Goal: Transaction & Acquisition: Purchase product/service

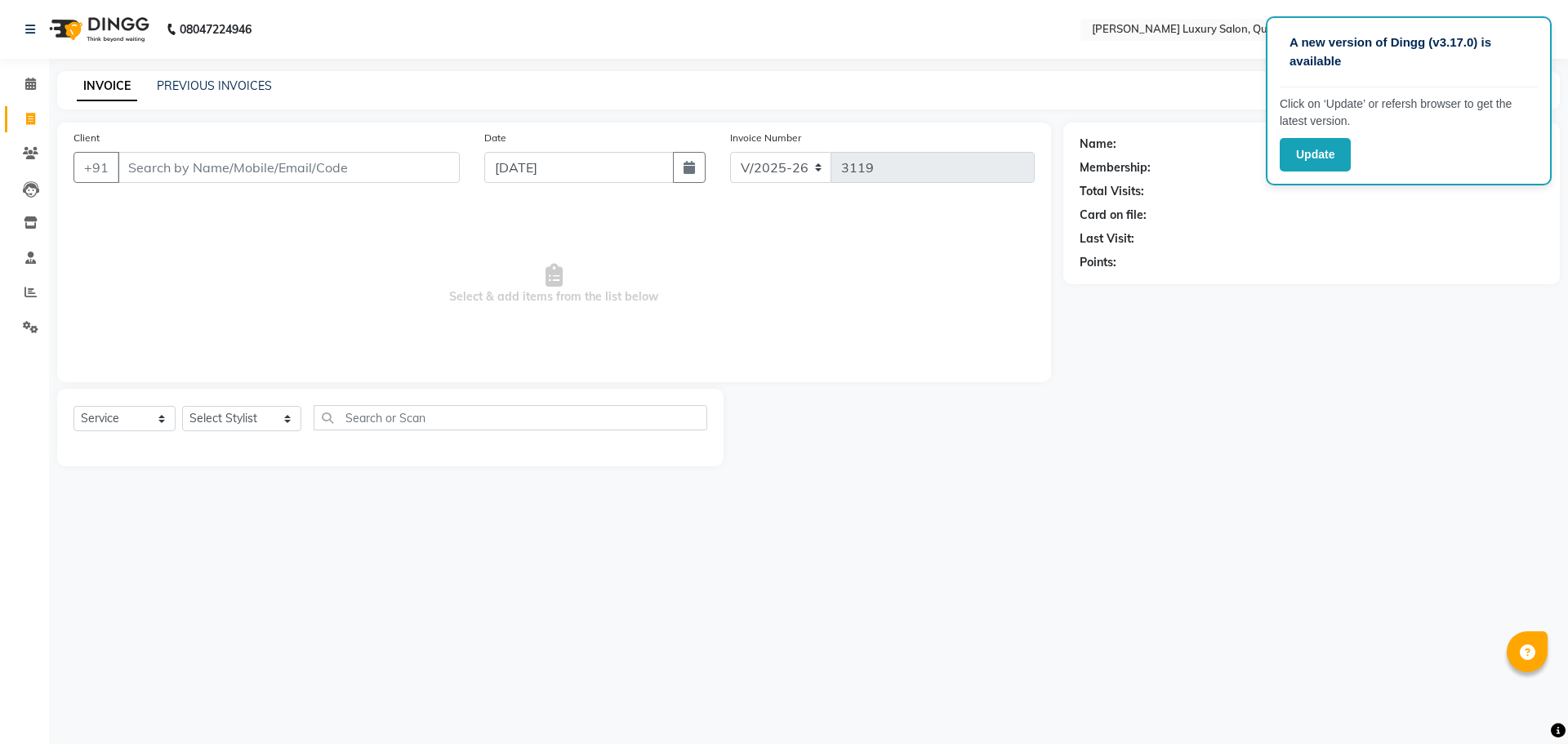
select select "5816"
select select "service"
click at [235, 81] on link "PREVIOUS INVOICES" at bounding box center [214, 86] width 115 height 15
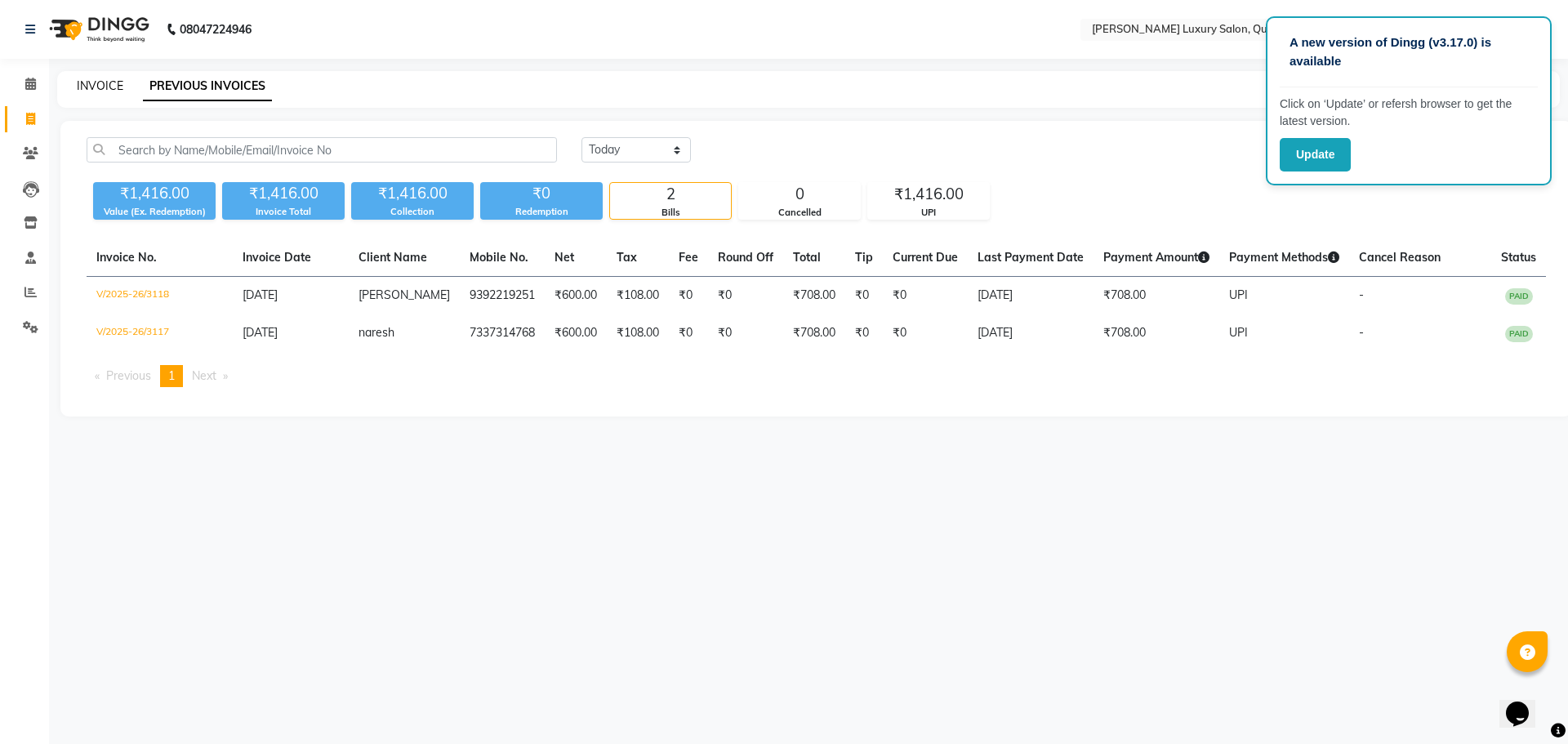
click at [104, 85] on link "INVOICE" at bounding box center [100, 86] width 47 height 15
select select "service"
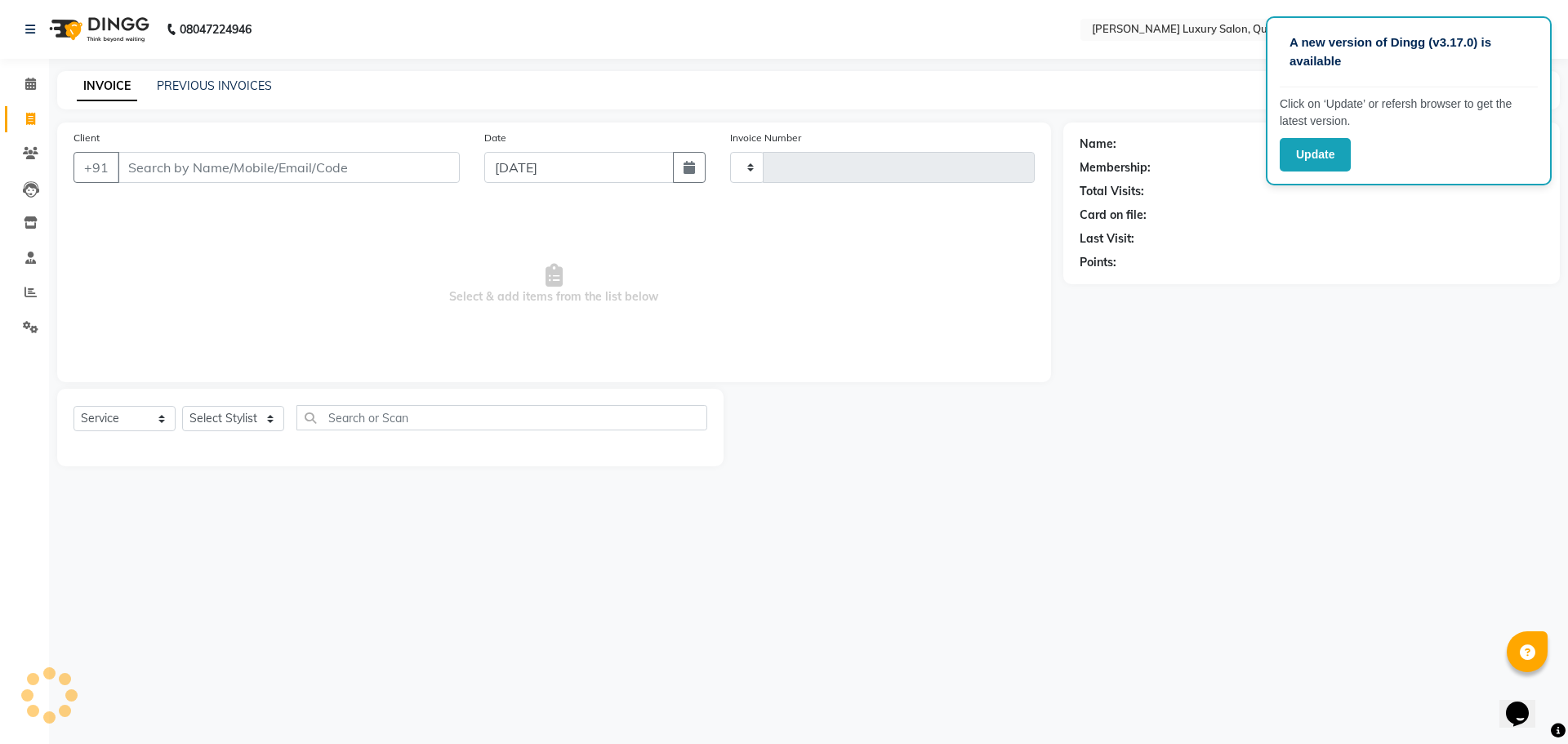
type input "3119"
select select "5816"
click at [249, 168] on input "Client" at bounding box center [288, 167] width 343 height 31
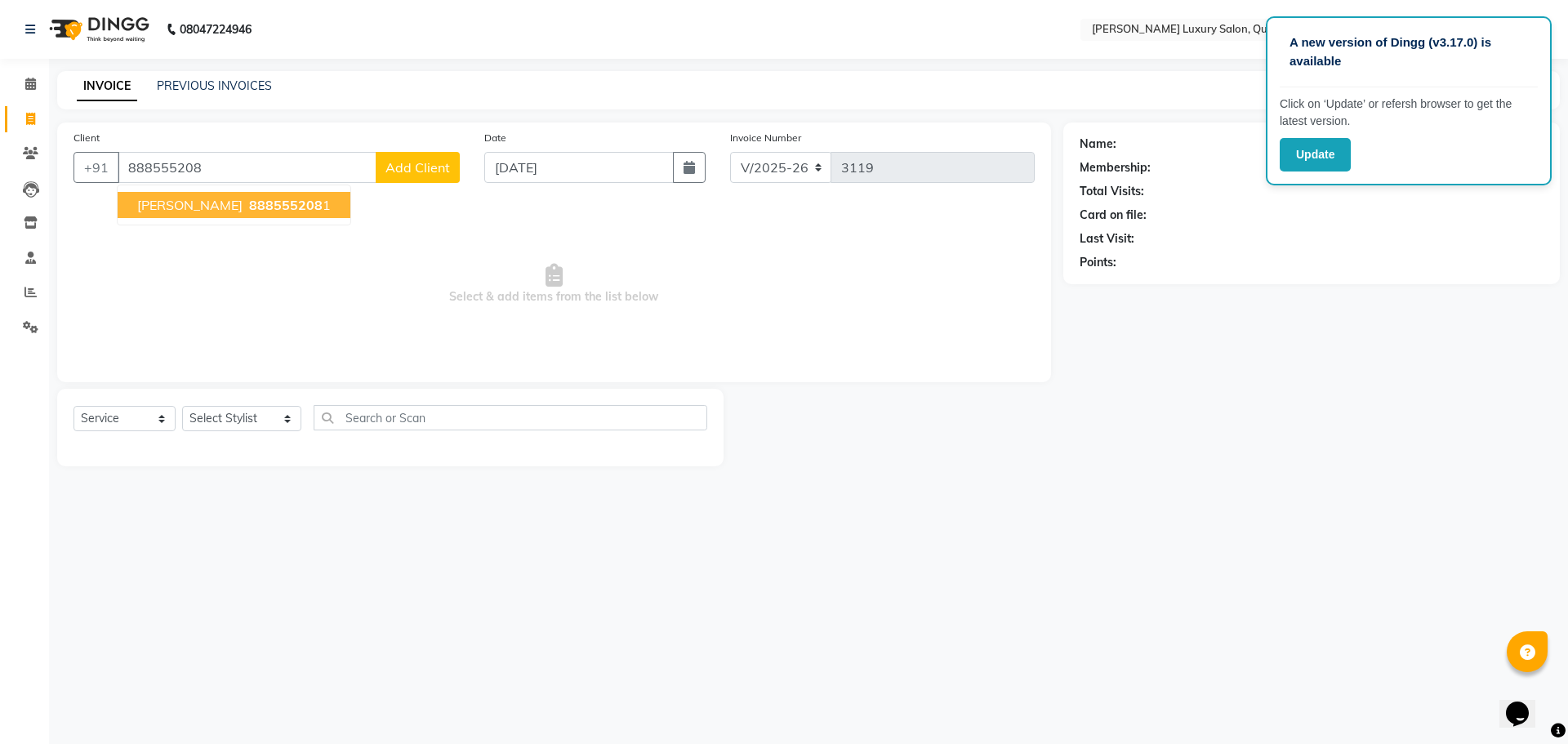
click at [293, 205] on span "888555208" at bounding box center [285, 205] width 73 height 16
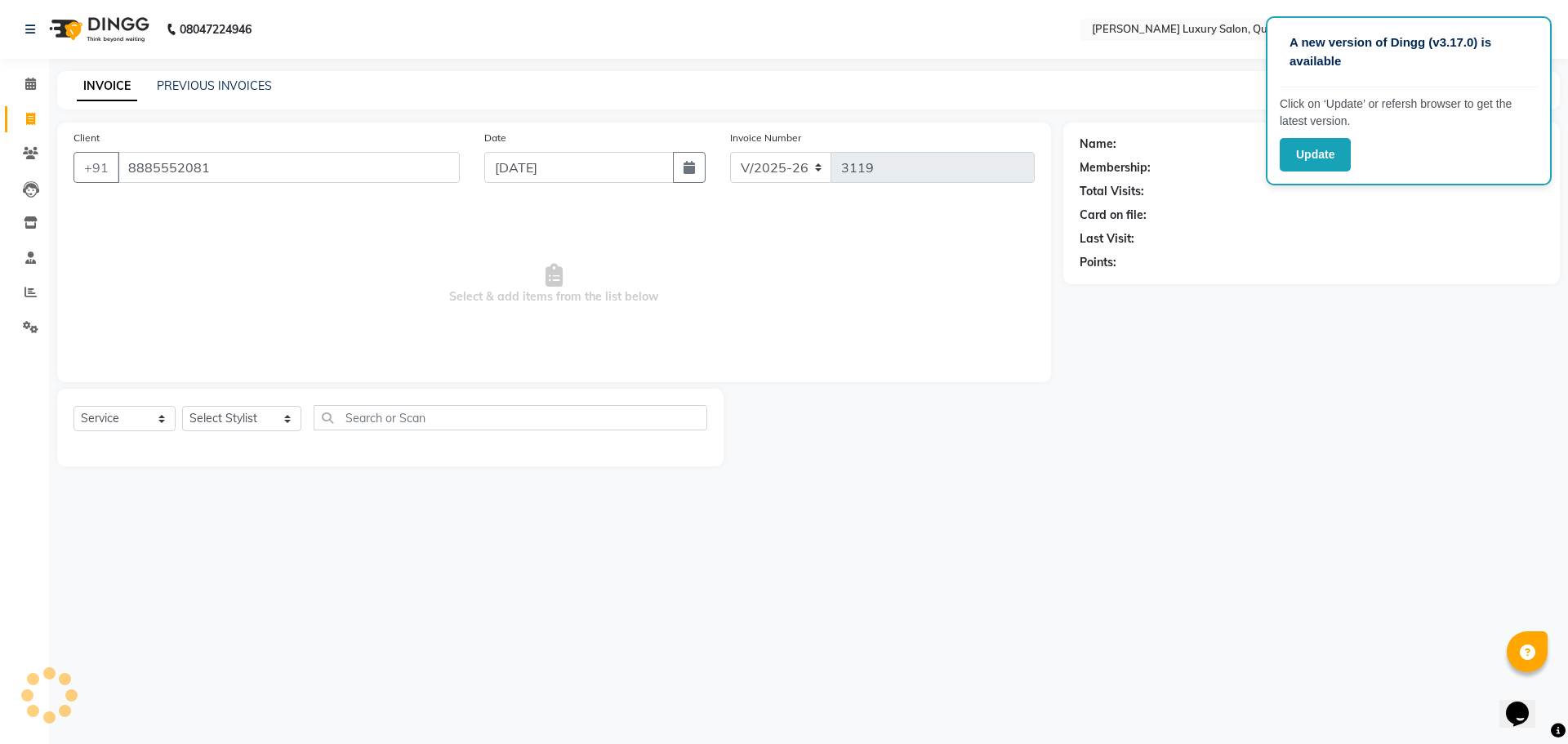
type input "8885552081"
click at [1121, 285] on icon "button" at bounding box center [1125, 286] width 11 height 11
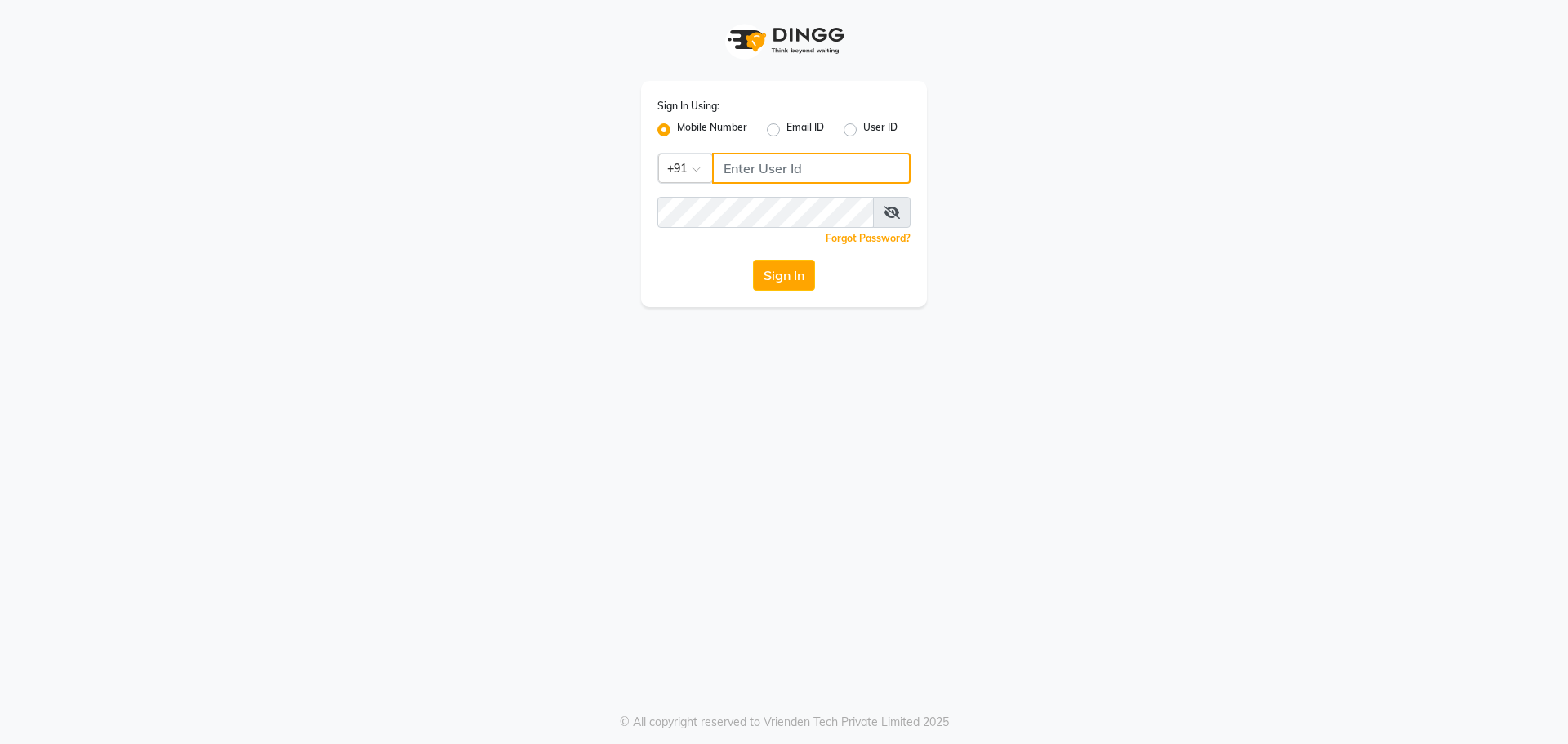
click at [836, 163] on input "Username" at bounding box center [811, 168] width 198 height 31
click at [753, 260] on button "Sign In" at bounding box center [784, 275] width 62 height 31
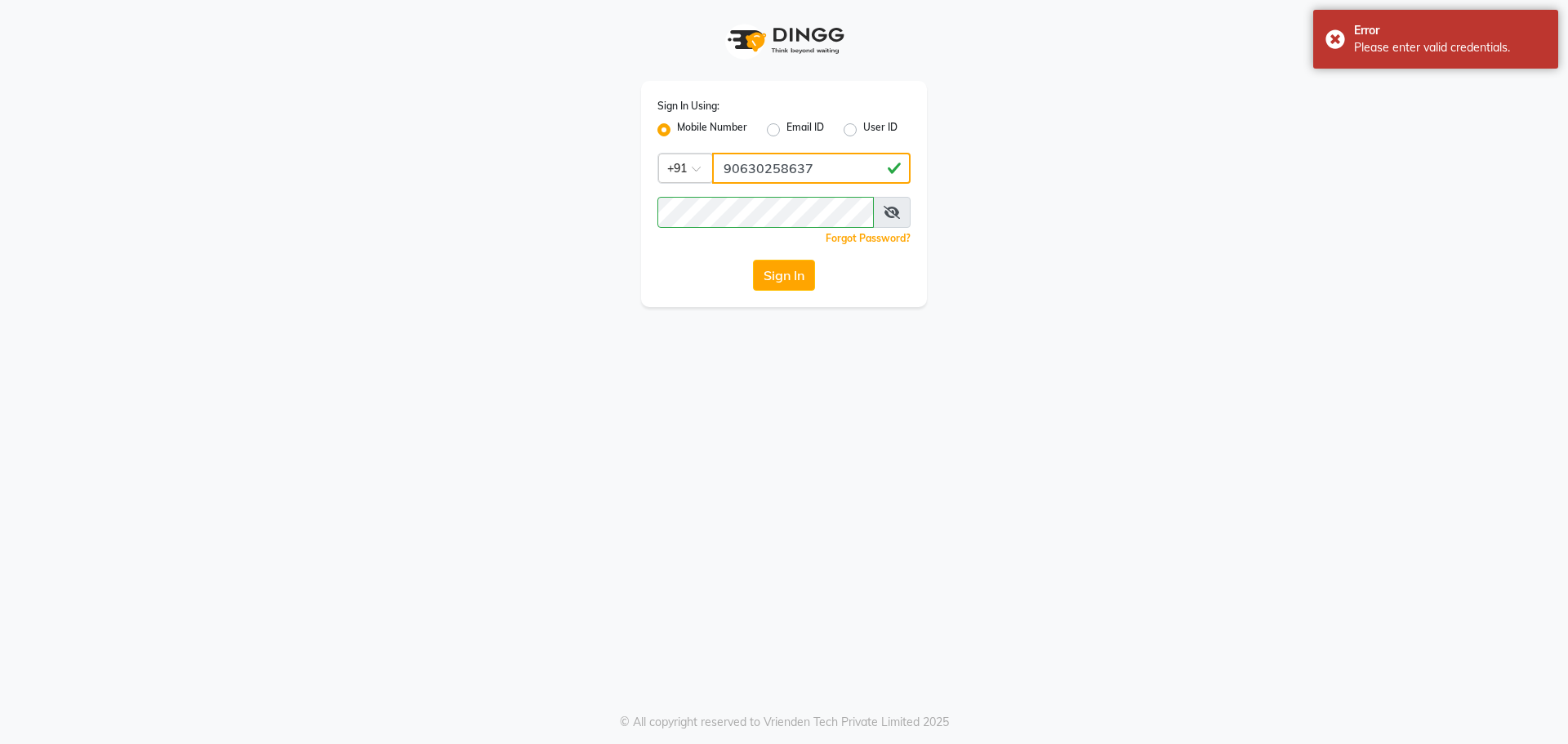
drag, startPoint x: 831, startPoint y: 167, endPoint x: 560, endPoint y: 209, distance: 274.2
click at [560, 209] on div "Sign In Using: Mobile Number Email ID User ID Country Code × +91 90630258637 Re…" at bounding box center [784, 153] width 931 height 307
type input "9063025837"
click at [753, 260] on button "Sign In" at bounding box center [784, 275] width 62 height 31
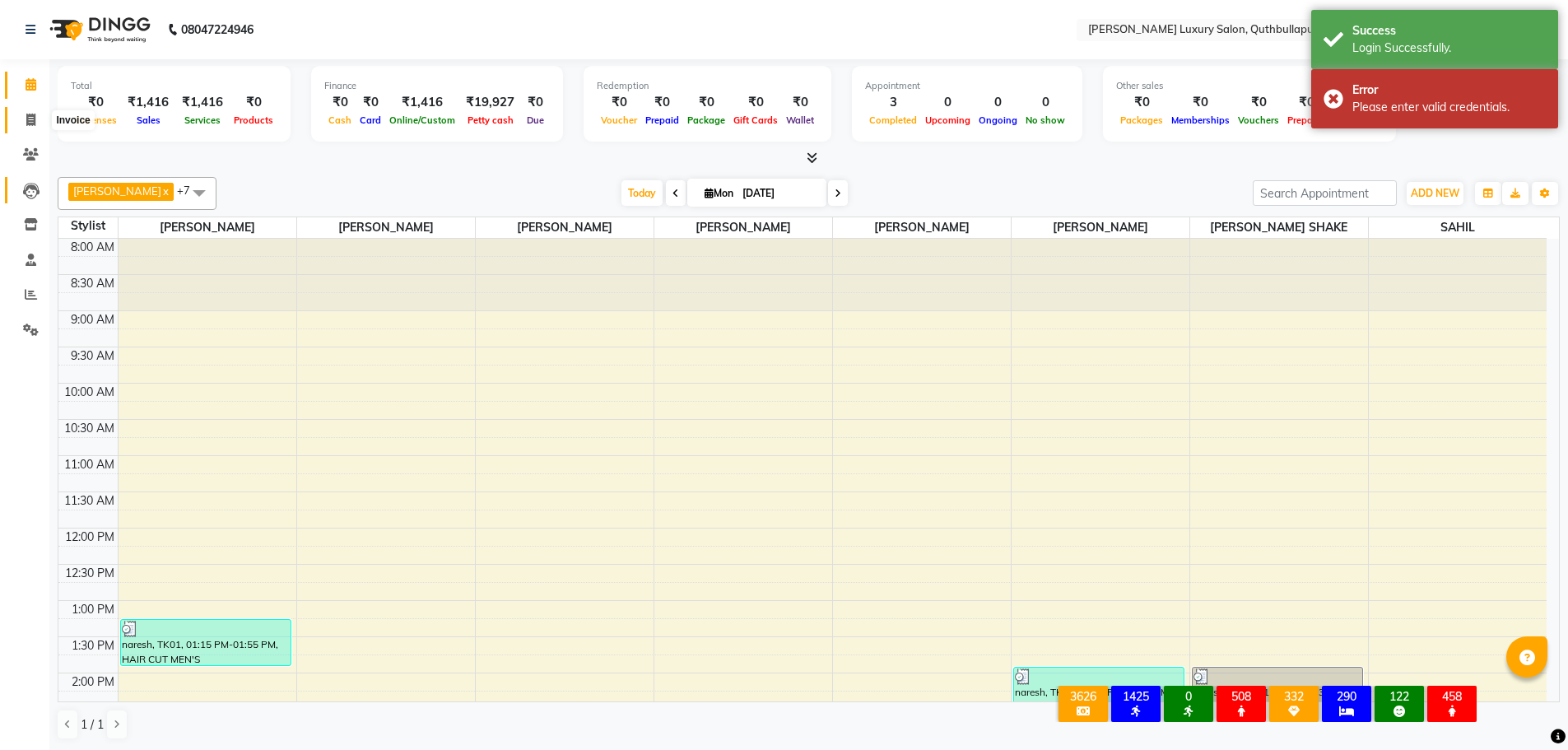
drag, startPoint x: 37, startPoint y: 111, endPoint x: 41, endPoint y: 183, distance: 72.1
click at [37, 111] on span at bounding box center [30, 120] width 28 height 19
select select "service"
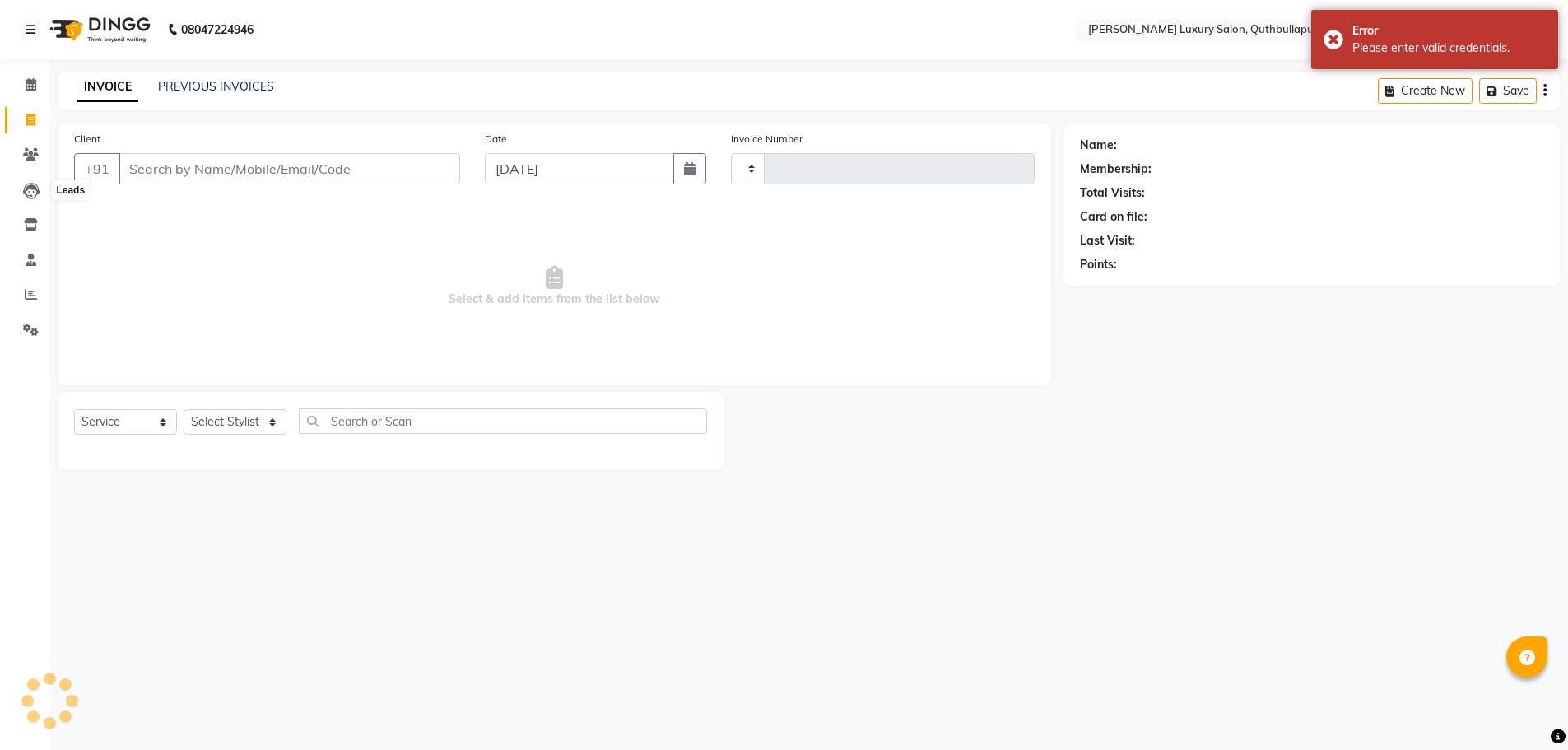
type input "3119"
select select "5816"
click at [253, 422] on select "Select Stylist" at bounding box center [235, 422] width 103 height 26
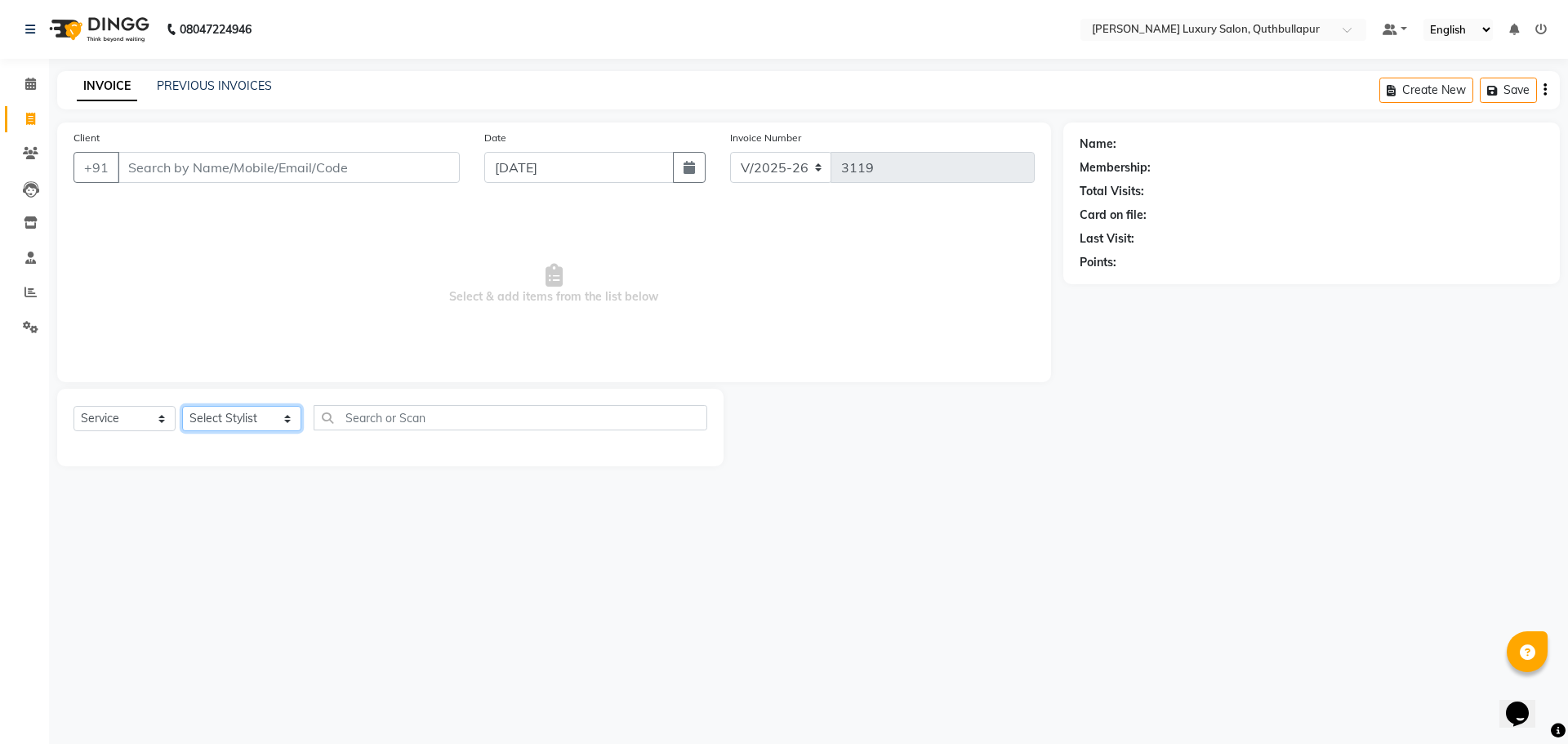
select select "75082"
click at [182, 406] on select "Select Stylist AADIL SHAKE AHON ALI ARAVIND ARHAN ARHAN ARIF ARIF KPHB ARMAAN a…" at bounding box center [241, 418] width 119 height 25
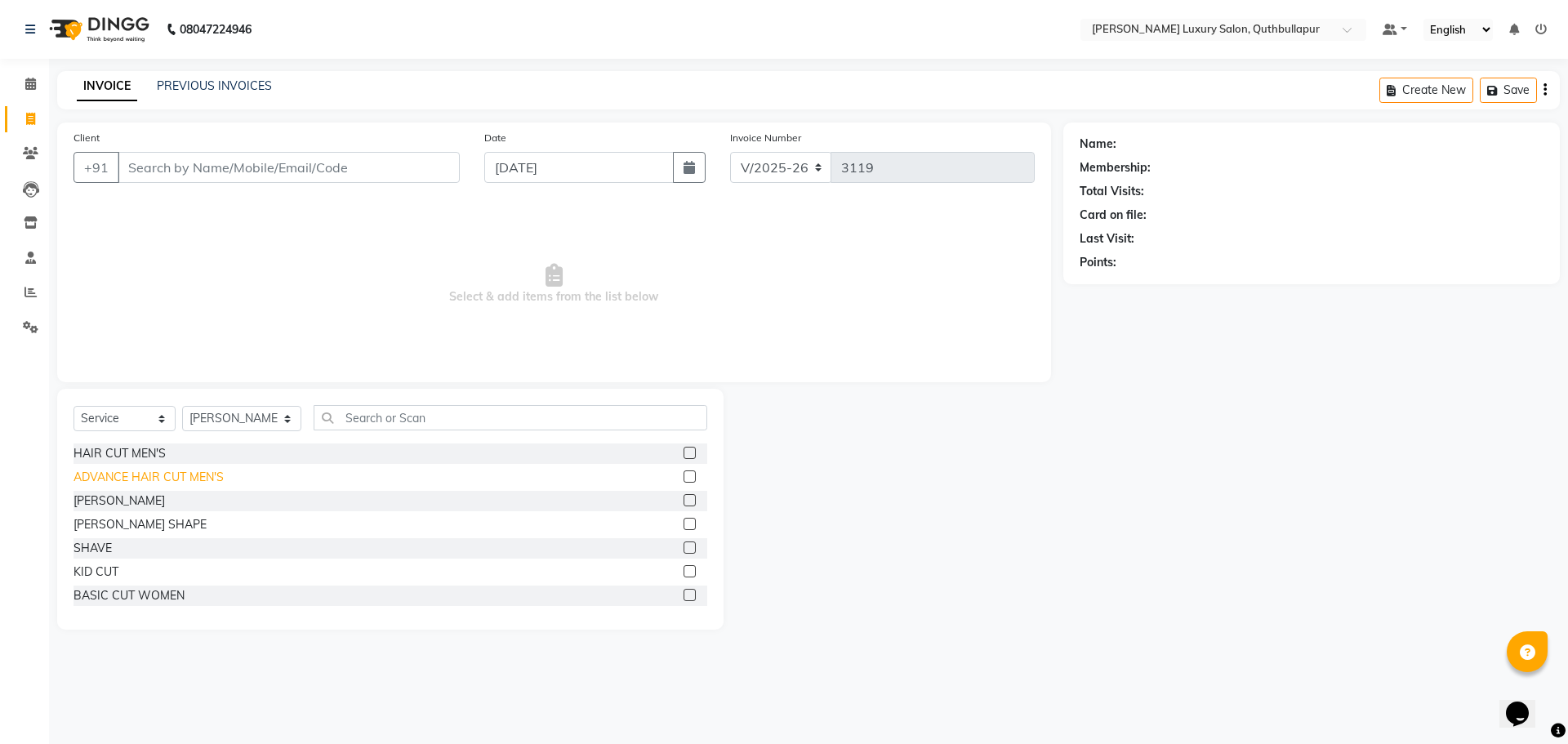
click at [124, 477] on div "ADVANCE HAIR CUT MEN'S" at bounding box center [148, 478] width 150 height 17
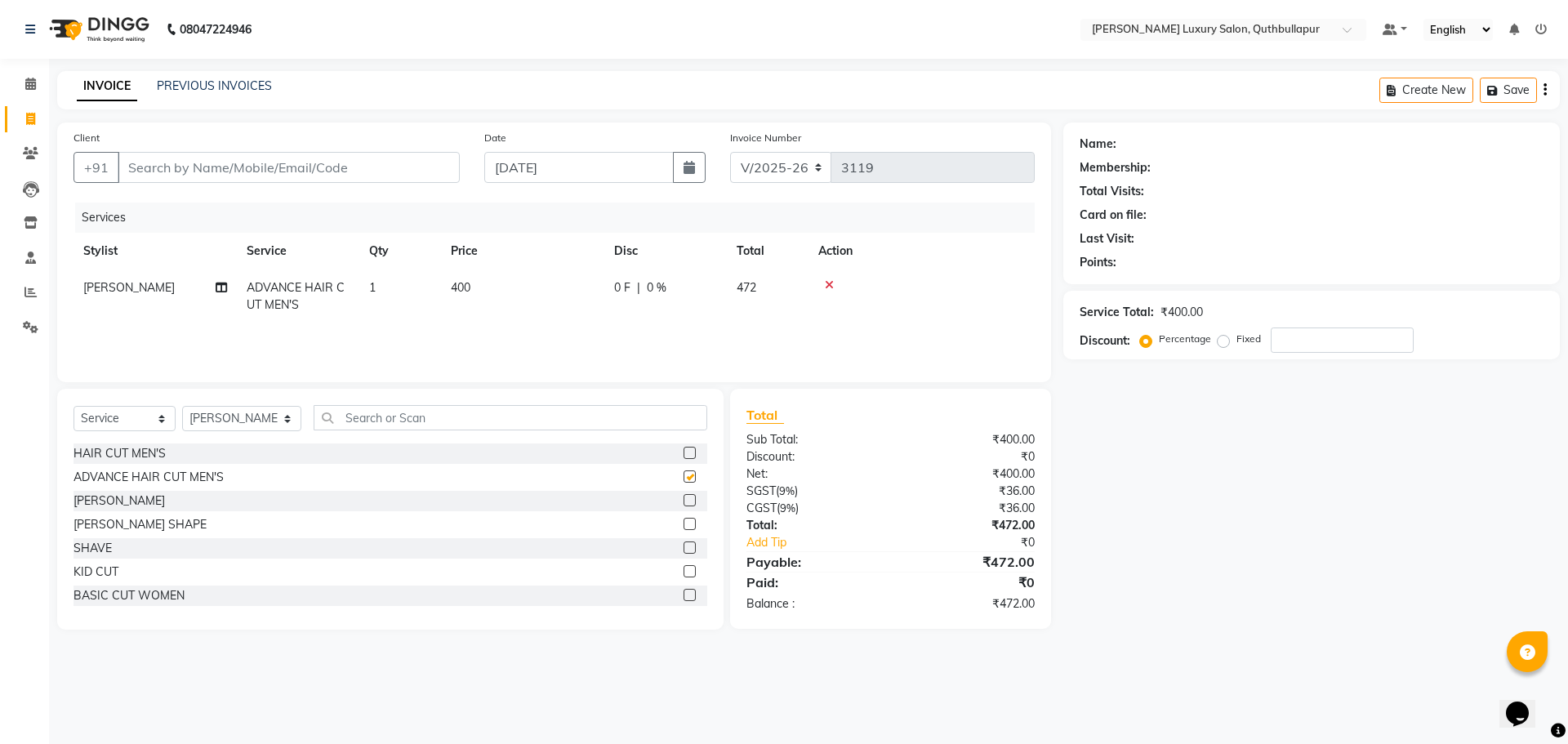
checkbox input "false"
drag, startPoint x: 119, startPoint y: 418, endPoint x: 117, endPoint y: 427, distance: 9.2
click at [118, 418] on select "Select Service Product Membership Package Voucher Prepaid Gift Card" at bounding box center [124, 418] width 102 height 25
select select "product"
click at [73, 406] on select "Select Service Product Membership Package Voucher Prepaid Gift Card" at bounding box center [124, 418] width 102 height 25
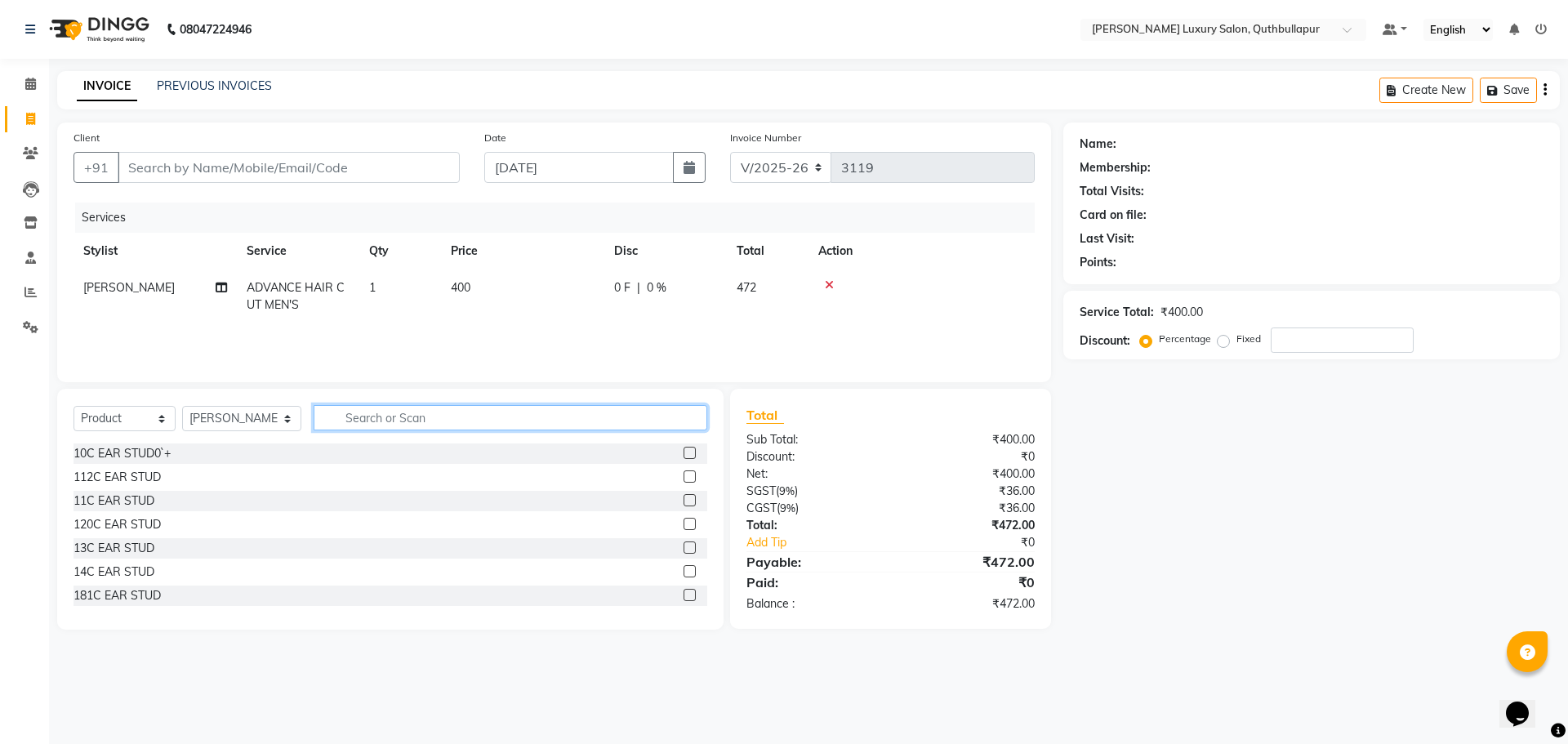
click at [334, 418] on input "text" at bounding box center [510, 418] width 393 height 25
type input "S"
type input "30"
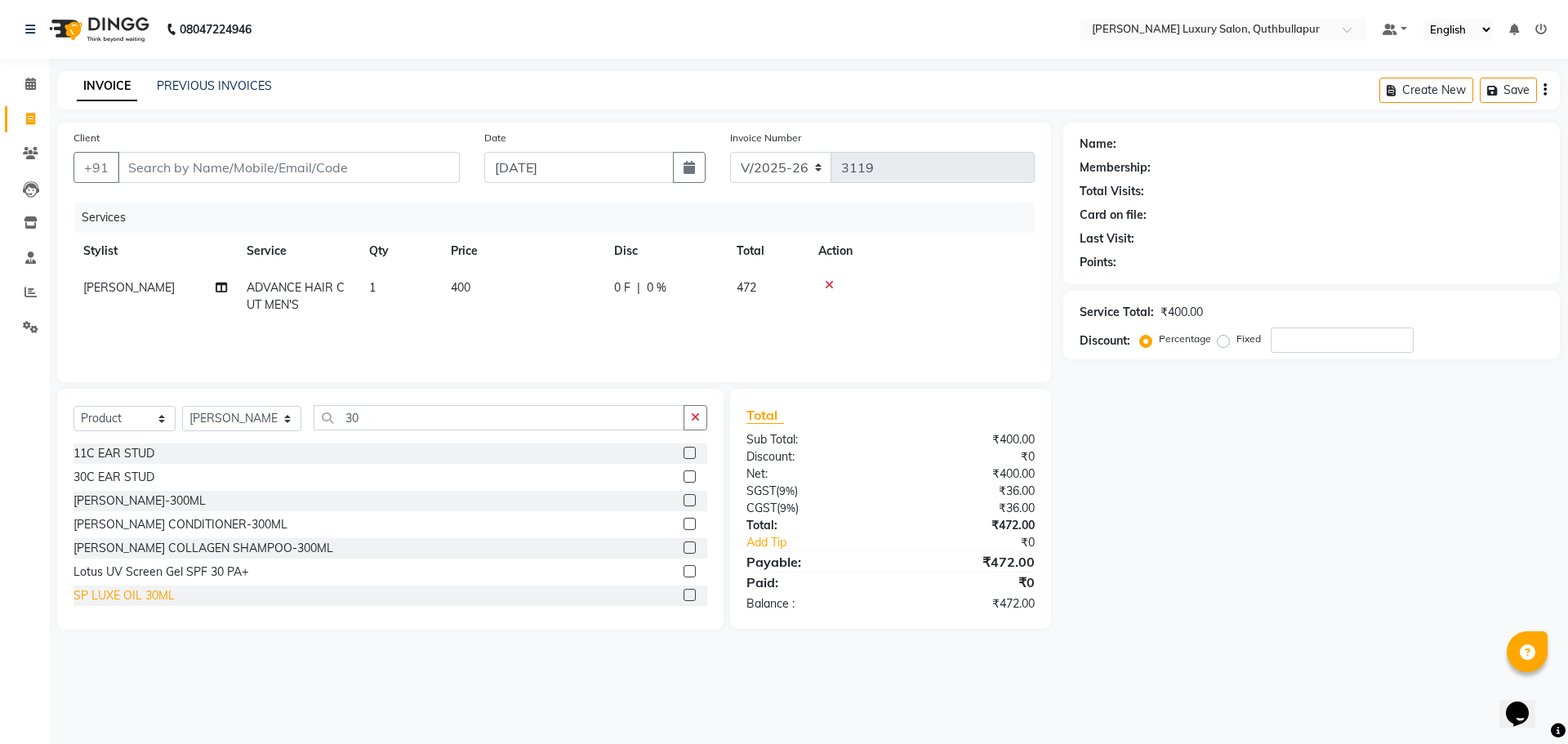
click at [108, 601] on div "SP LUXE OIL 30ML" at bounding box center [124, 596] width 101 height 17
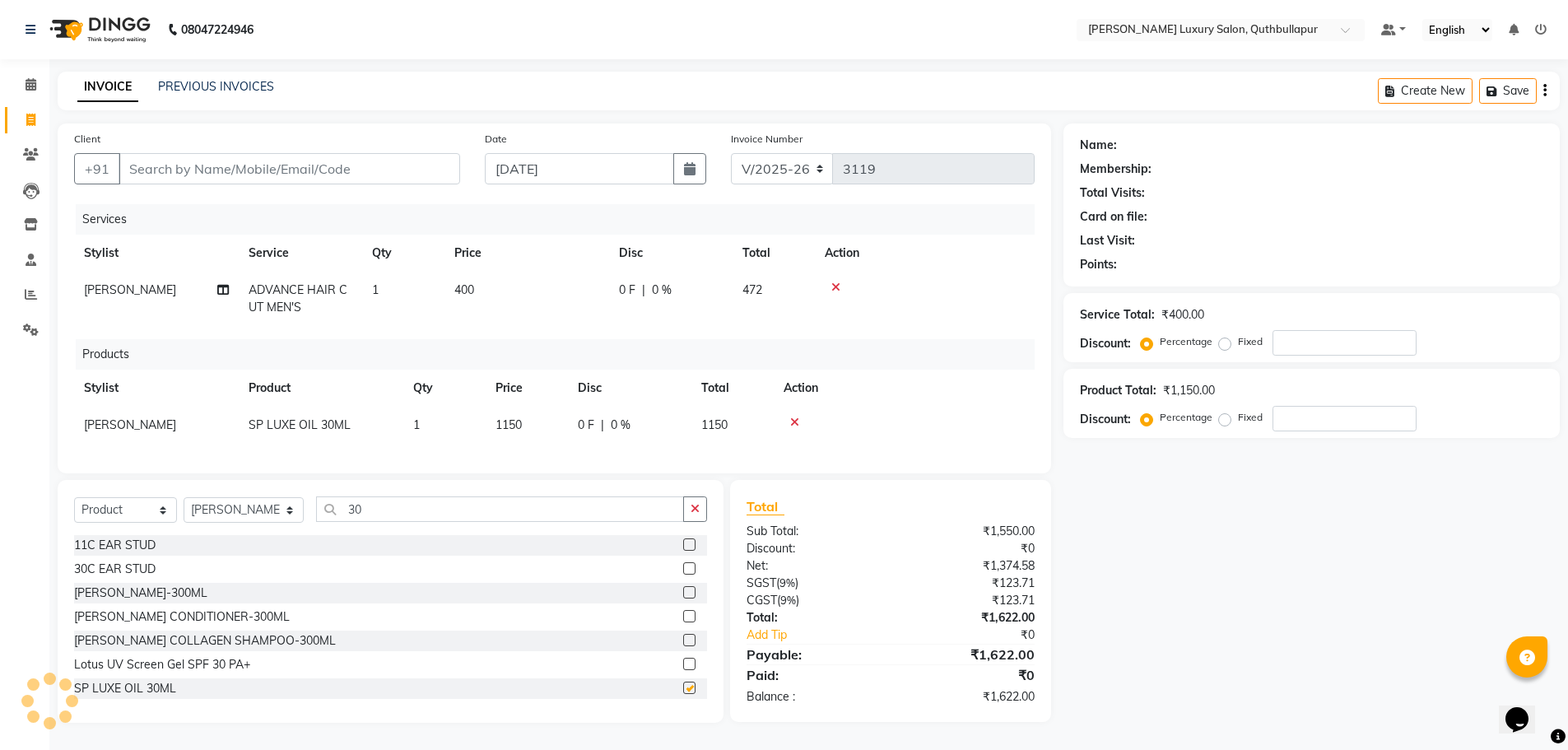
checkbox input "false"
click at [524, 424] on td "1150" at bounding box center [526, 425] width 82 height 37
select select "75082"
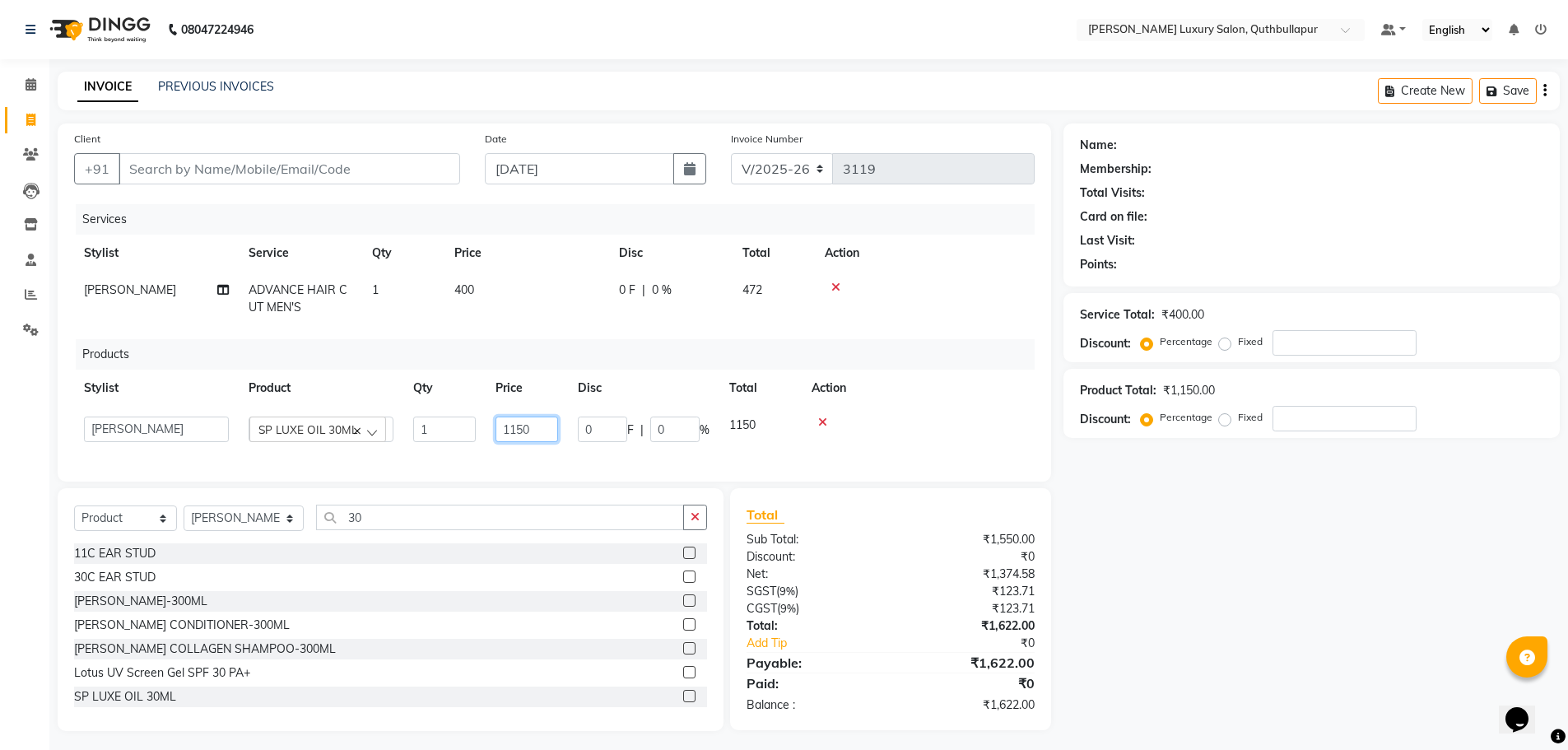
drag, startPoint x: 541, startPoint y: 429, endPoint x: 344, endPoint y: 401, distance: 199.0
click at [355, 401] on table "Stylist Product Qty Price Disc Total Action AADIL SHAKE AHON ALI ARAVIND ARHAN …" at bounding box center [554, 410] width 961 height 82
type input "2"
type input "1200"
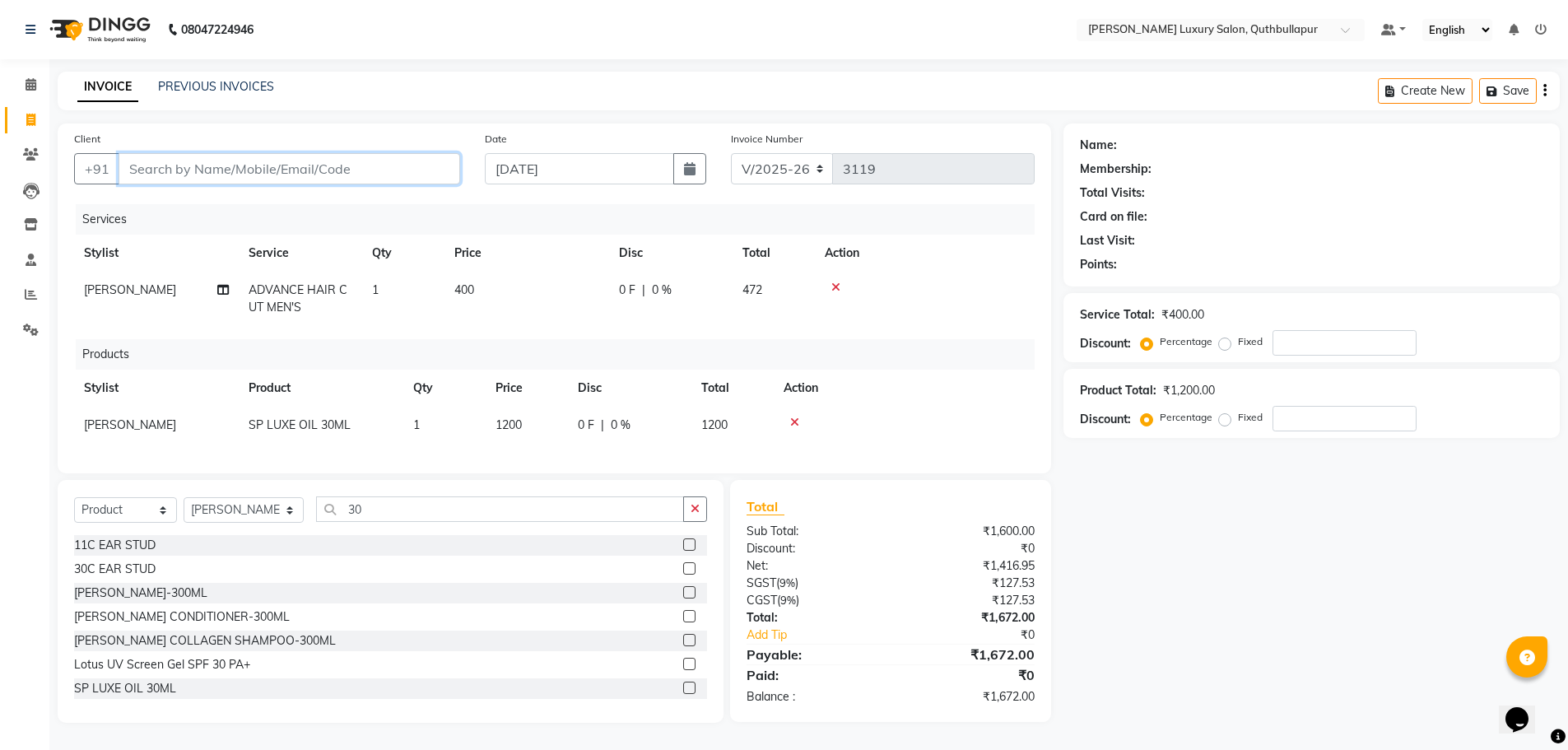
click at [256, 157] on input "Client" at bounding box center [288, 168] width 341 height 31
type input "8"
type input "0"
type input "8500352068"
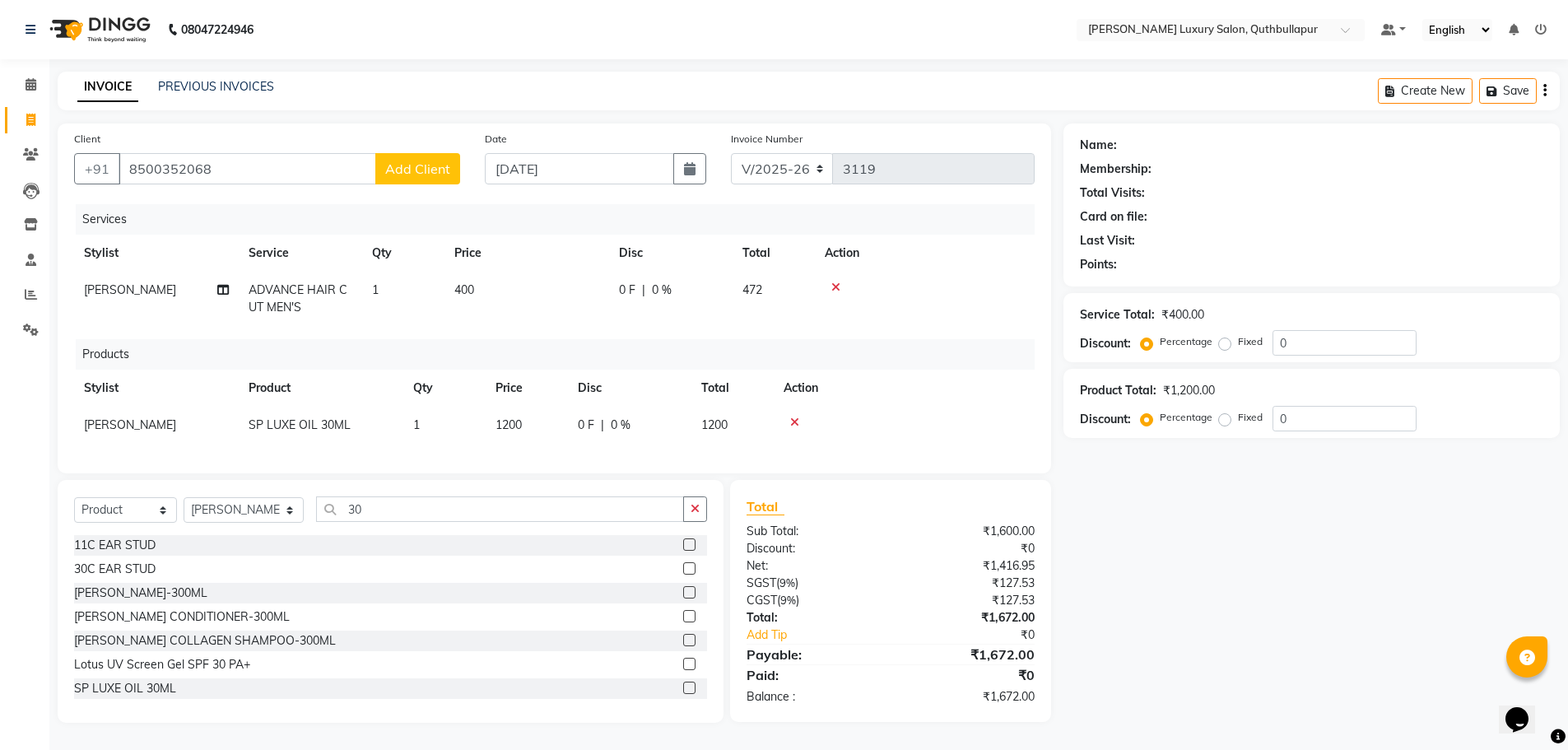
click at [440, 177] on button "Add Client" at bounding box center [418, 168] width 85 height 31
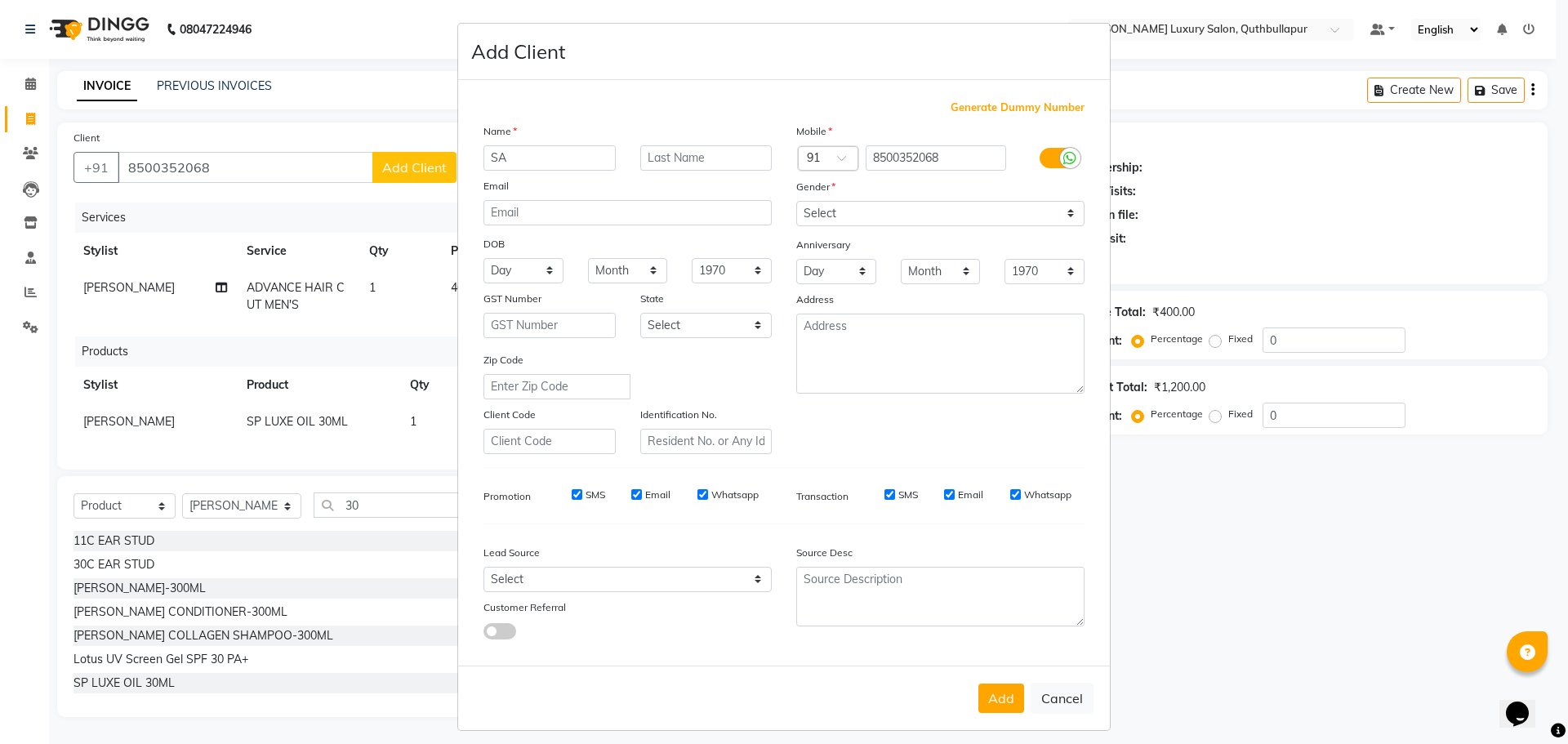
type input "S"
type input "SANDHYA"
drag, startPoint x: 922, startPoint y: 209, endPoint x: 916, endPoint y: 218, distance: 10.8
click at [922, 209] on select "Select Male Female Other Prefer Not To Say" at bounding box center [940, 213] width 288 height 25
click at [797, 201] on select "Select Male Female Other Prefer Not To Say" at bounding box center [940, 213] width 288 height 25
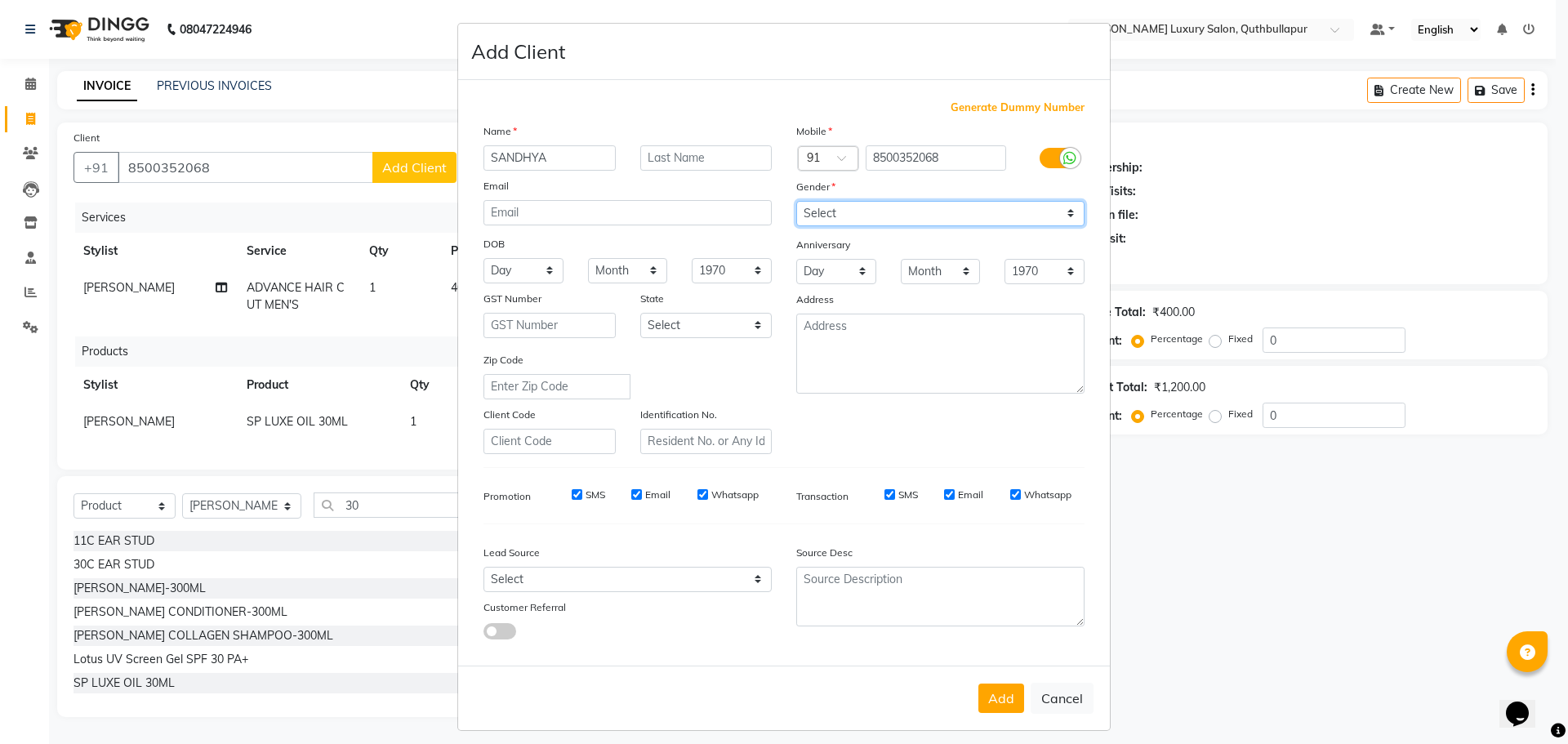
drag, startPoint x: 868, startPoint y: 219, endPoint x: 860, endPoint y: 225, distance: 10.0
click at [868, 219] on select "Select Male Female Other Prefer Not To Say" at bounding box center [940, 213] width 288 height 25
select select "male"
click at [797, 201] on select "Select Male Female Other Prefer Not To Say" at bounding box center [940, 213] width 288 height 25
drag, startPoint x: 570, startPoint y: 153, endPoint x: 415, endPoint y: 162, distance: 155.3
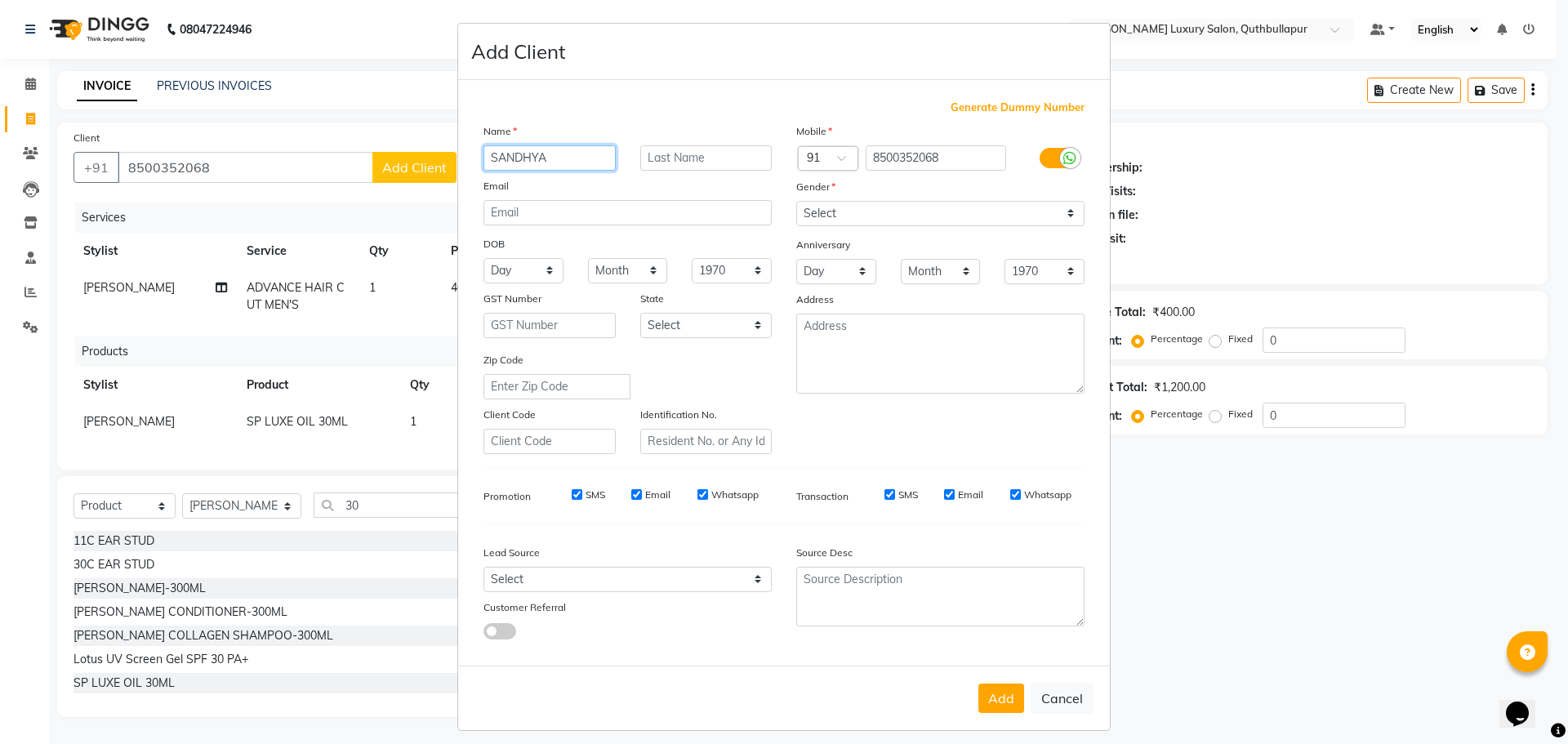
click at [415, 162] on ngb-modal-window "Add Client Generate Dummy Number Name SANDHYA Email DOB Day 01 02 03 04 05 06 0…" at bounding box center [784, 372] width 1568 height 744
type input "SANDEEP"
click at [992, 681] on div "Add Cancel" at bounding box center [784, 697] width 652 height 65
click at [990, 684] on button "Add" at bounding box center [1001, 697] width 46 height 29
select select
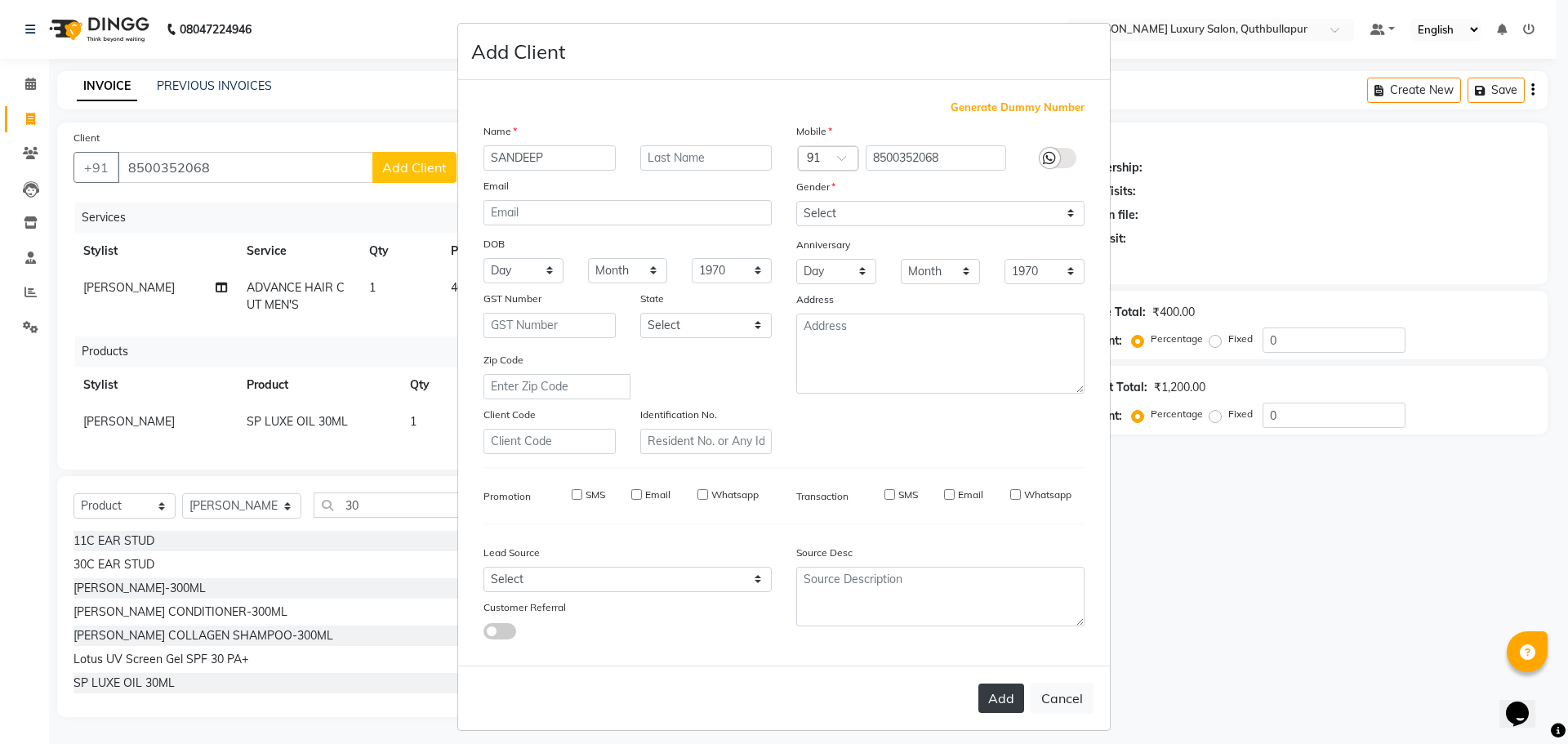
select select
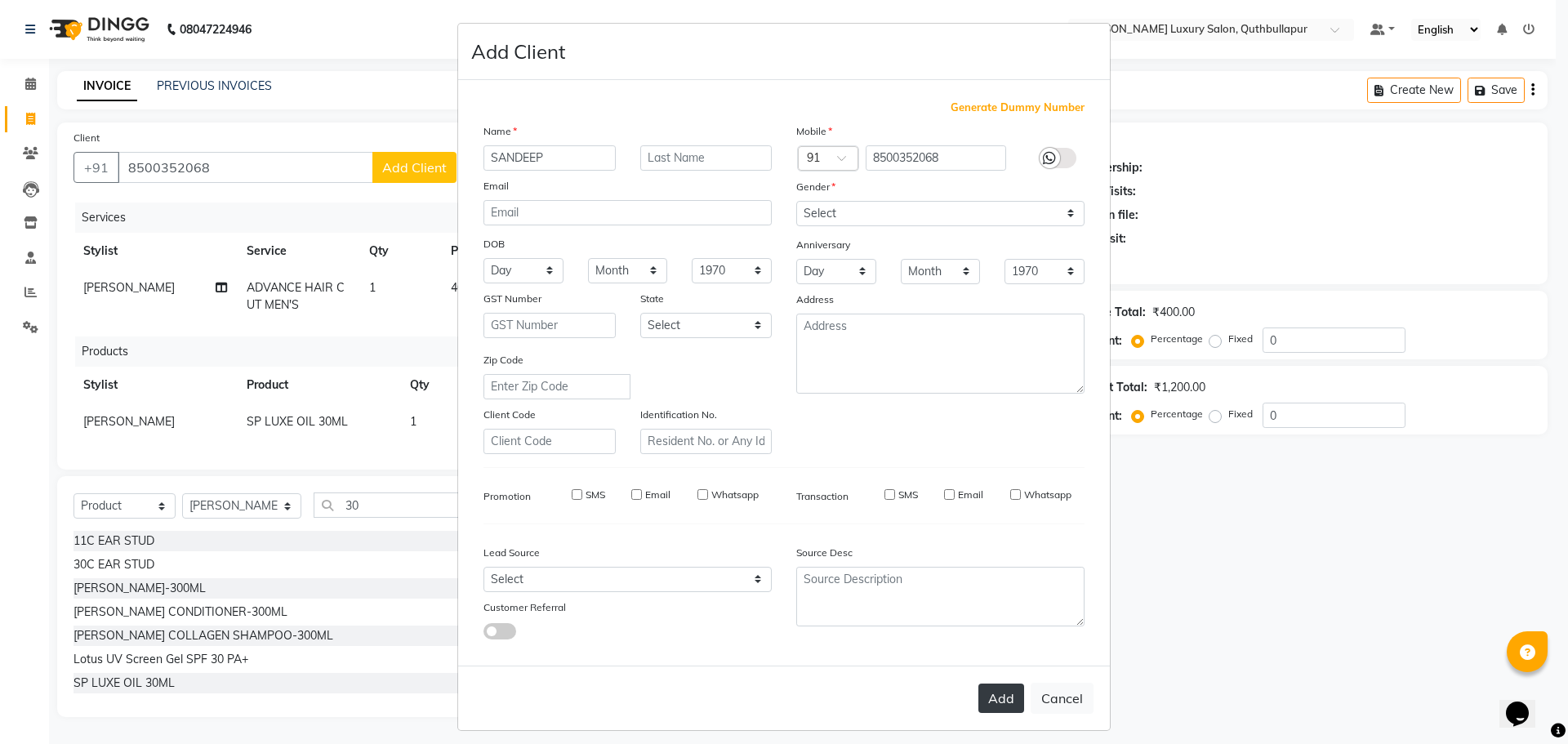
select select
checkbox input "false"
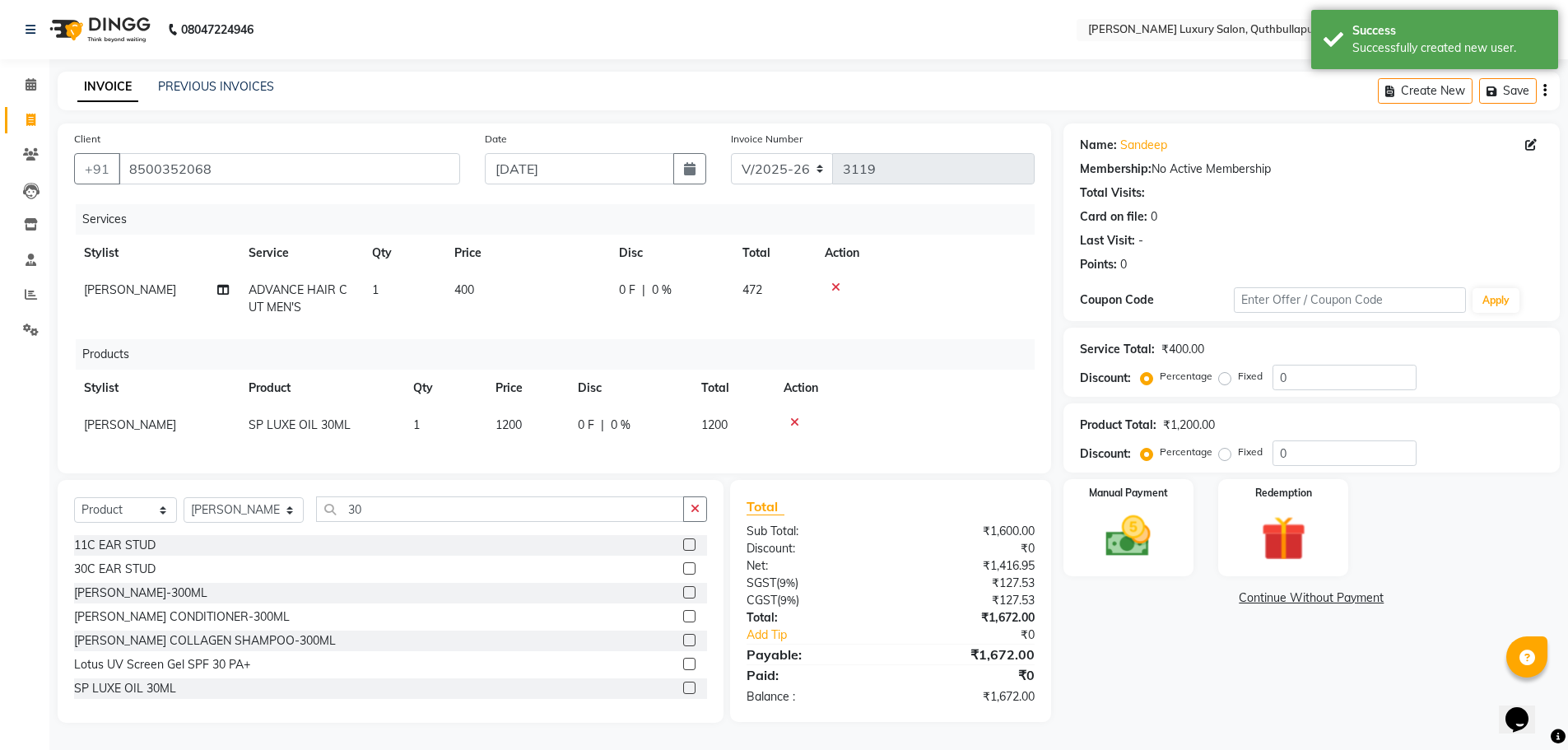
scroll to position [9, 0]
drag, startPoint x: 1139, startPoint y: 530, endPoint x: 1145, endPoint y: 552, distance: 22.8
click at [1141, 530] on img at bounding box center [1128, 536] width 76 height 54
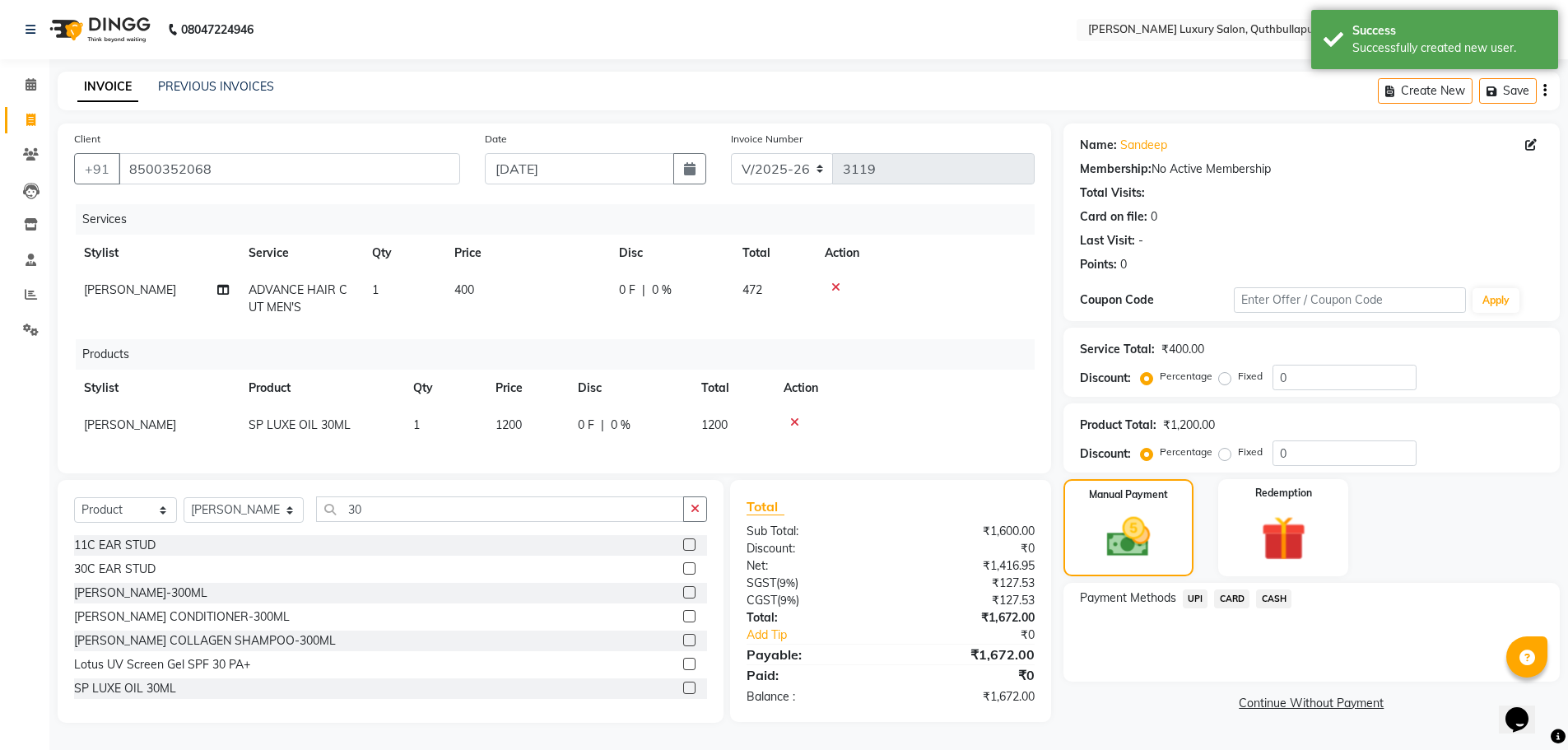
click at [1281, 589] on span "CASH" at bounding box center [1273, 599] width 35 height 19
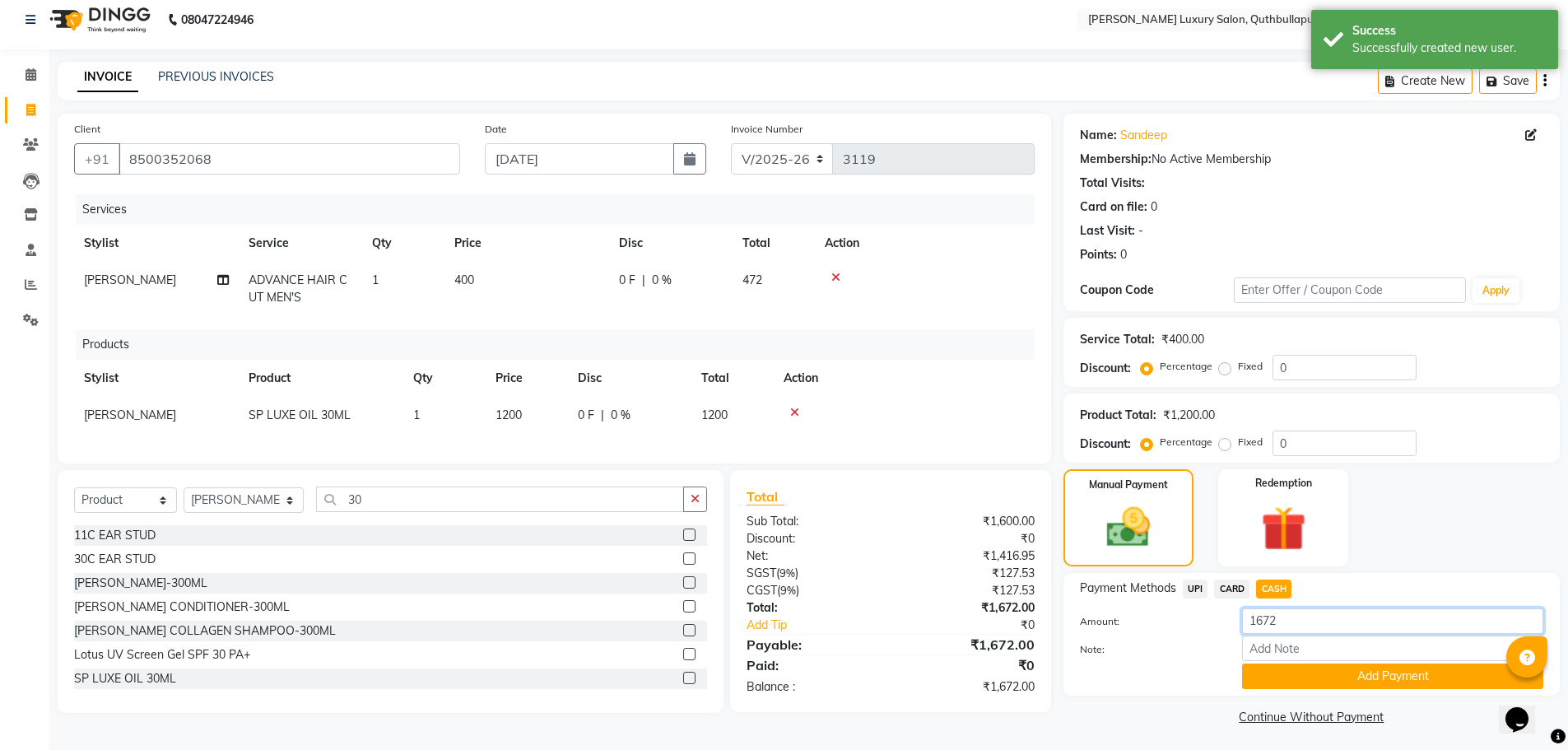
drag, startPoint x: 1321, startPoint y: 632, endPoint x: 1148, endPoint y: 593, distance: 177.3
click at [1197, 604] on div "Payment Methods UPI CARD CASH Amount: 1672 Note: Add Payment" at bounding box center [1312, 635] width 463 height 110
type input "1500"
click at [1405, 678] on button "Add Payment" at bounding box center [1392, 675] width 302 height 26
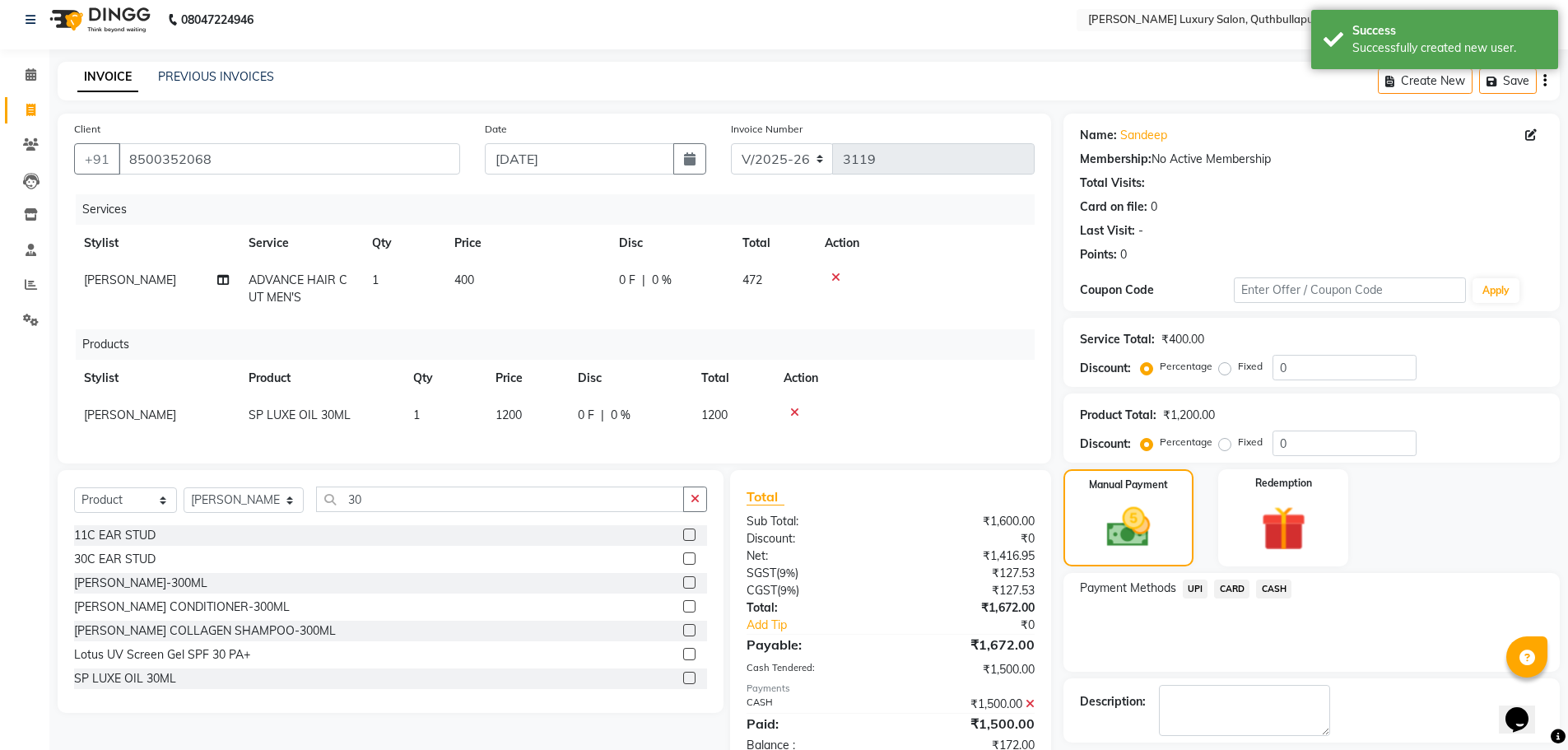
click at [1193, 586] on span "UPI" at bounding box center [1195, 589] width 26 height 19
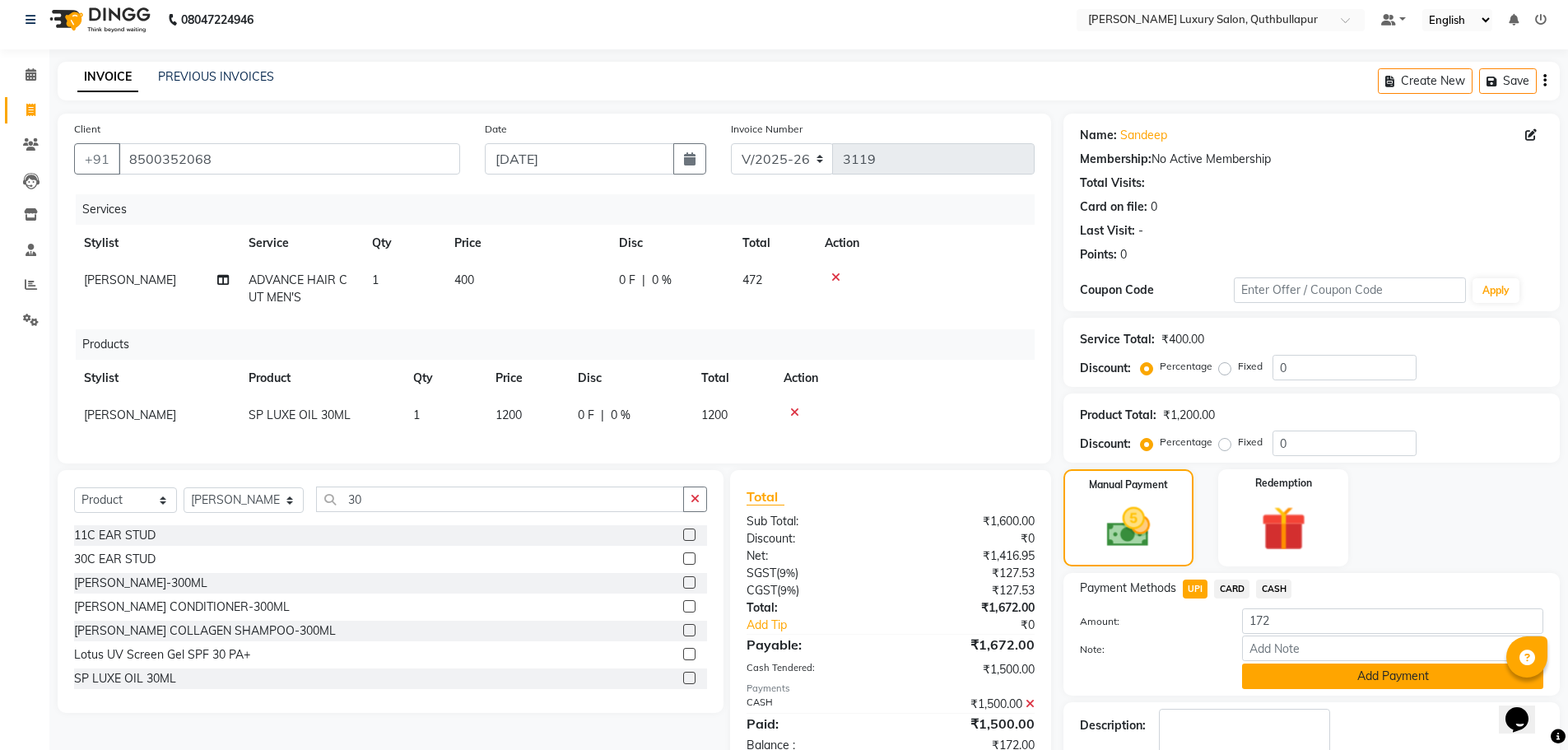
click at [1286, 676] on button "Add Payment" at bounding box center [1392, 675] width 302 height 26
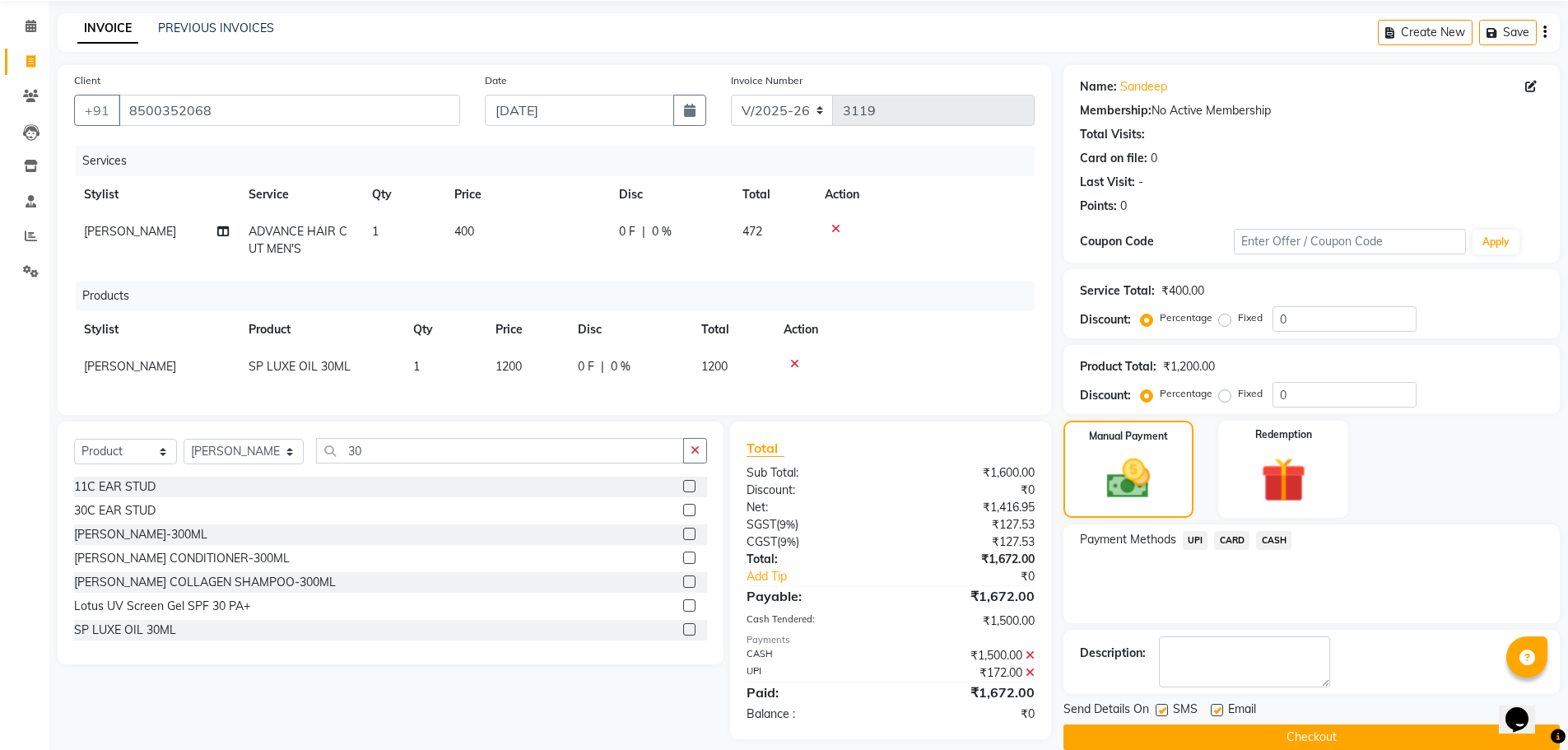
scroll to position [85, 0]
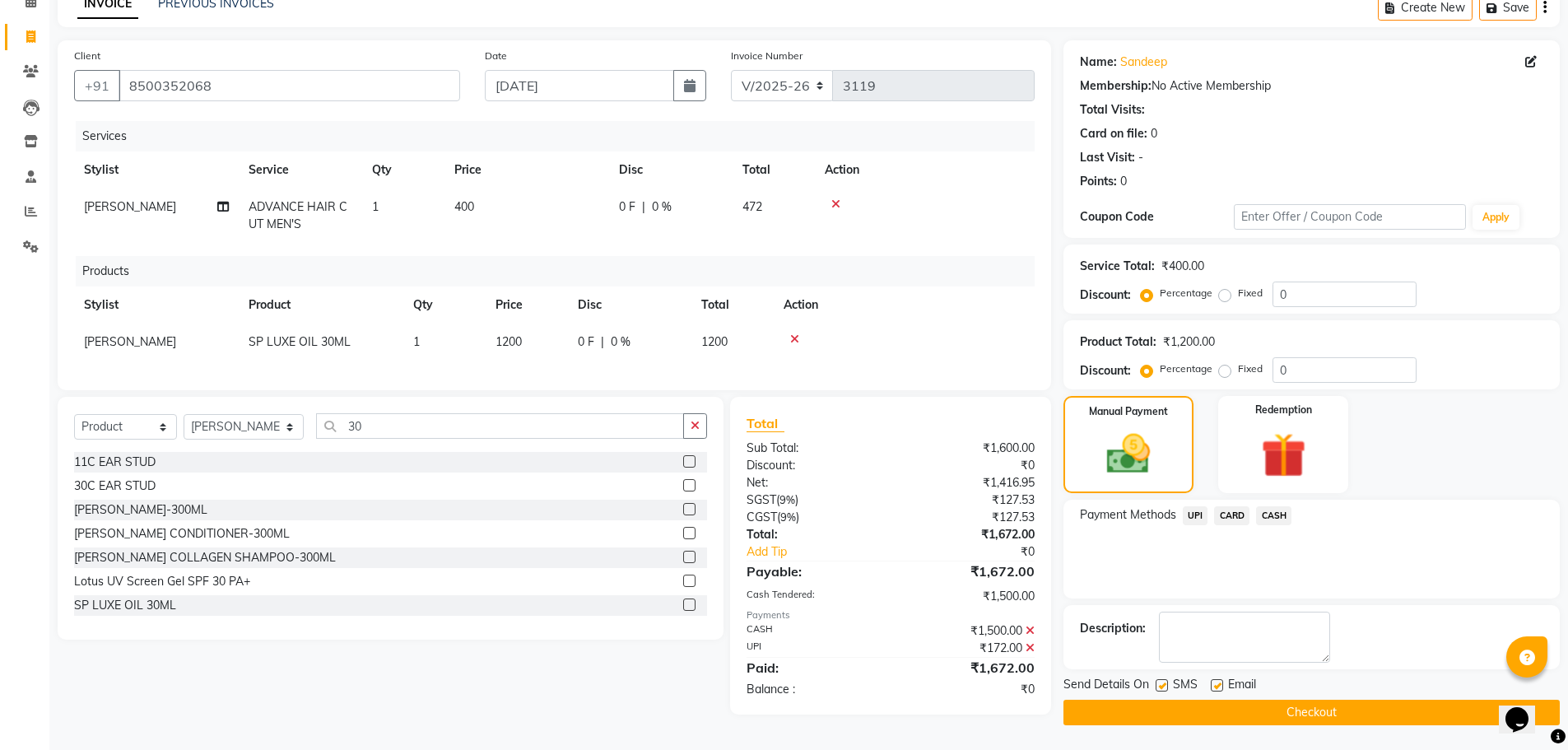
click at [1358, 702] on button "Checkout" at bounding box center [1311, 712] width 497 height 26
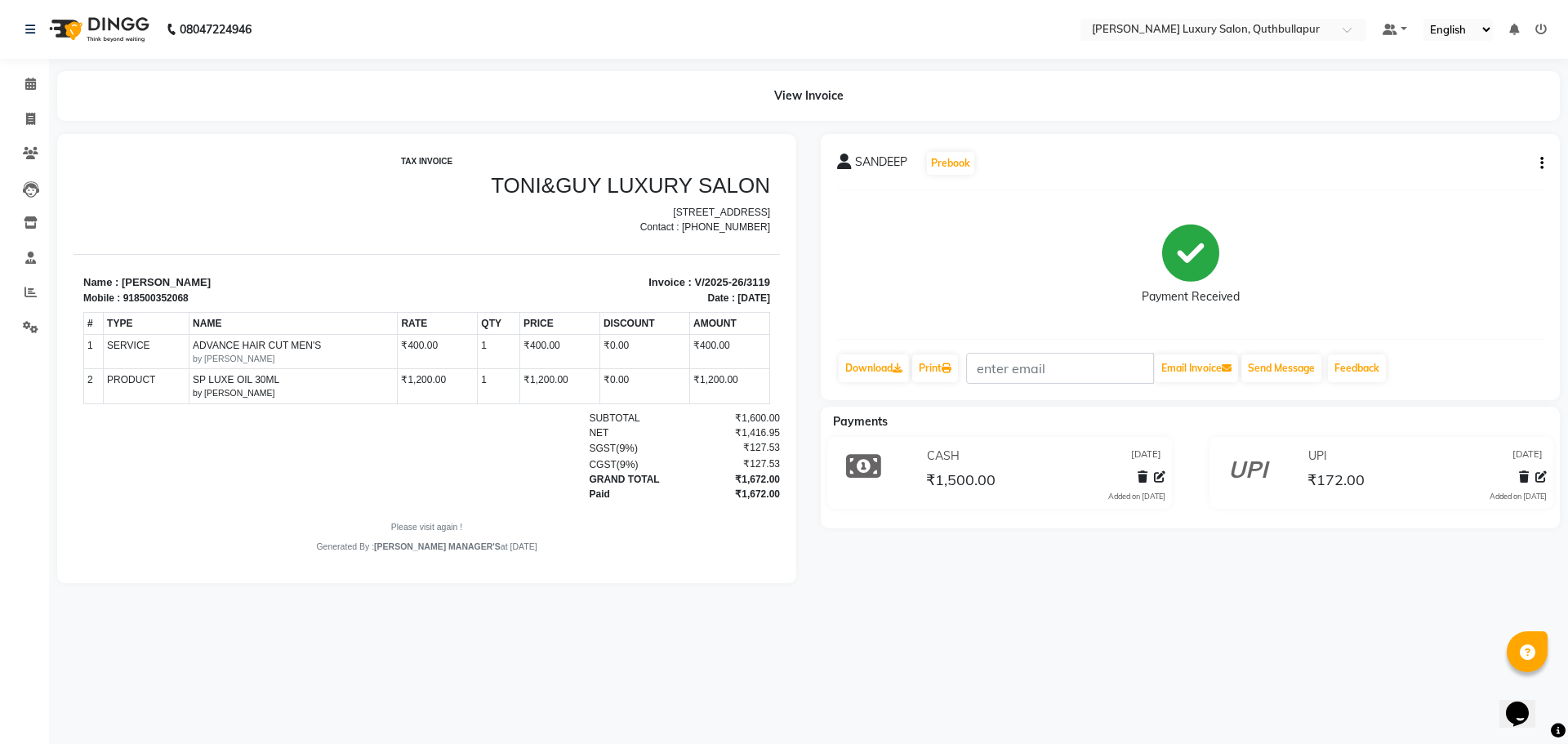
click at [929, 427] on div "Payments" at bounding box center [1196, 421] width 752 height 17
